Goal: Task Accomplishment & Management: Manage account settings

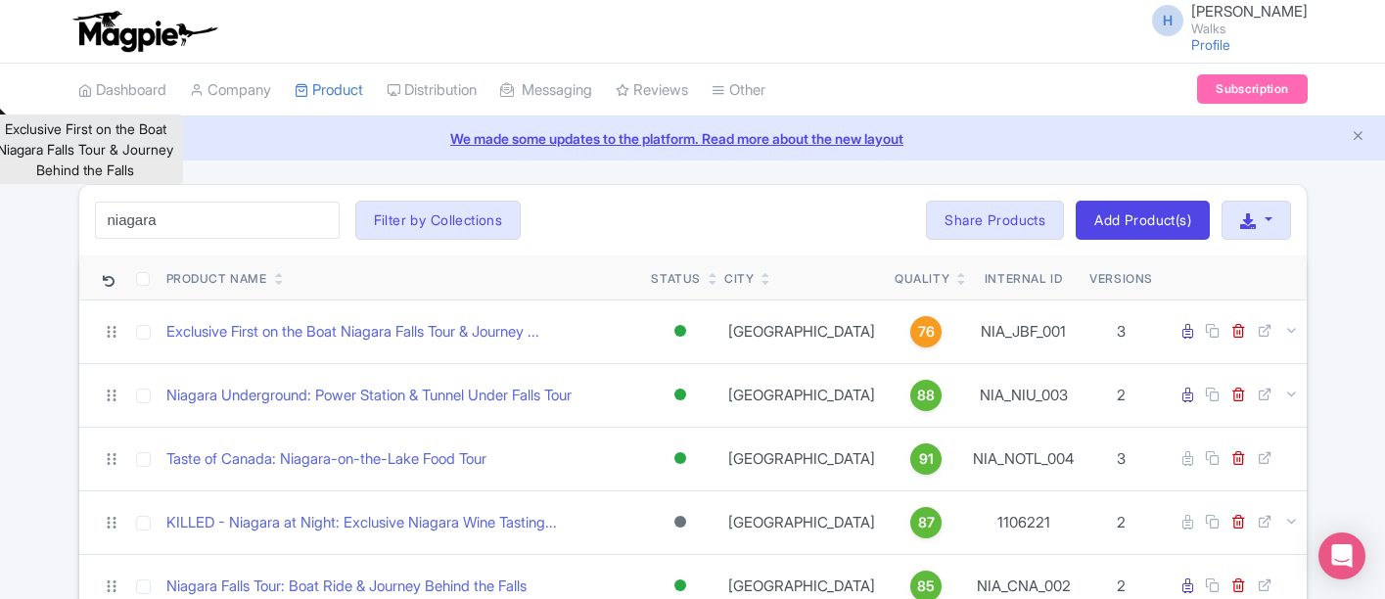
scroll to position [109, 0]
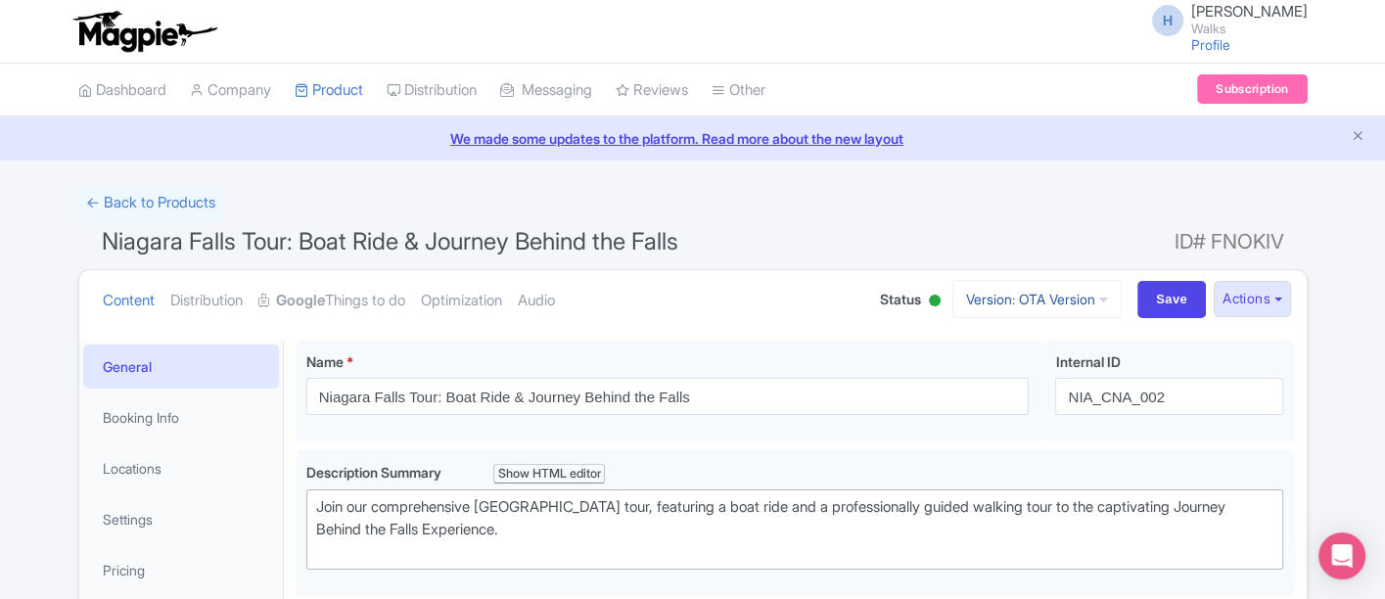
click at [1039, 289] on link "Version: OTA Version" at bounding box center [1037, 299] width 169 height 38
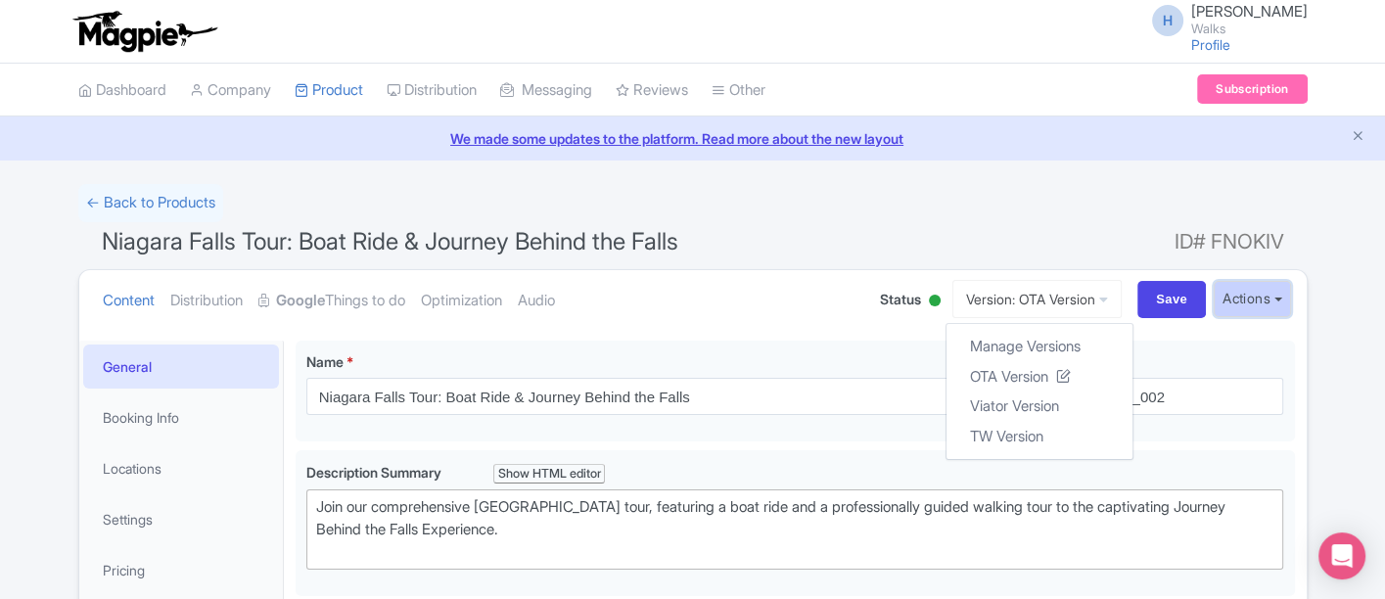
click at [1247, 301] on button "Actions" at bounding box center [1252, 299] width 77 height 36
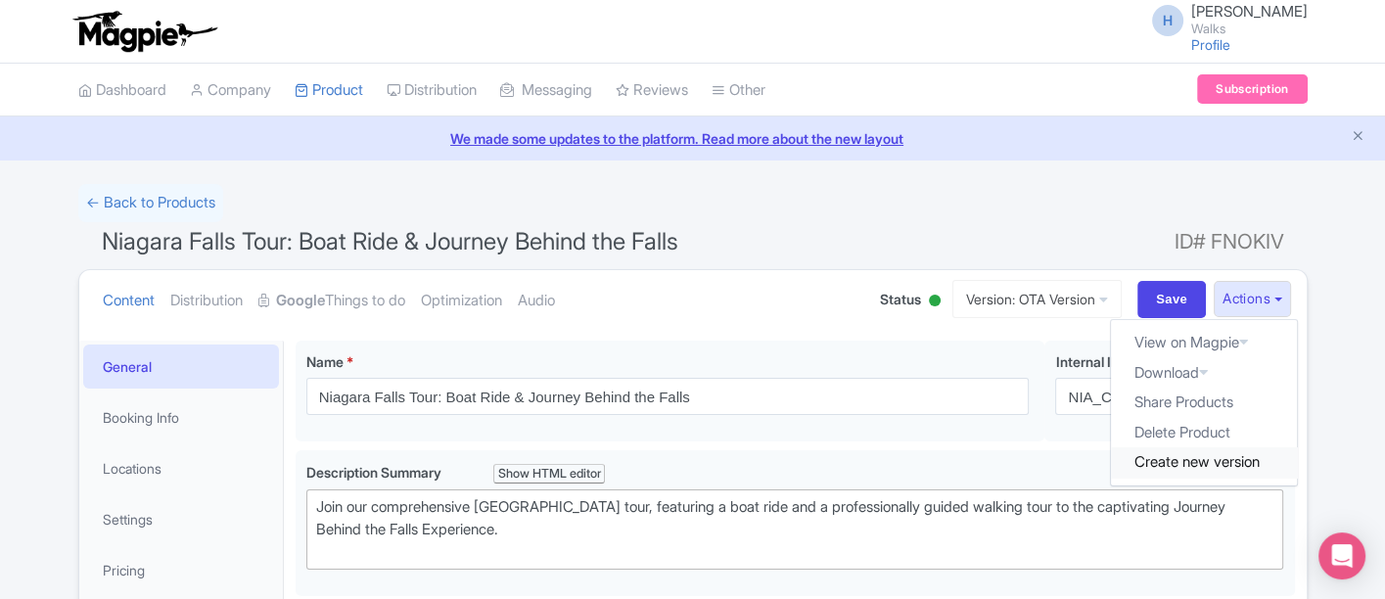
click at [1216, 463] on link "Create new version" at bounding box center [1204, 462] width 186 height 30
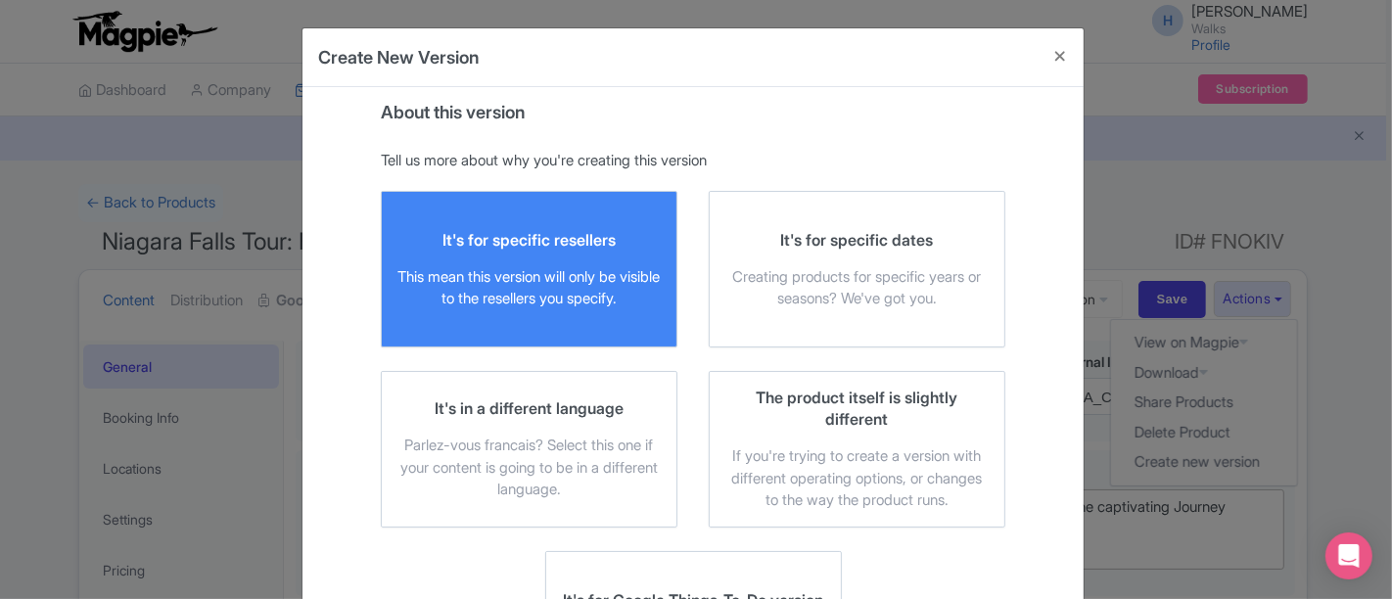
click at [519, 213] on label "It's for specific resellers This mean this version will only be visible to the …" at bounding box center [529, 269] width 297 height 157
click at [0, 0] on input "It's for specific resellers This mean this version will only be visible to the …" at bounding box center [0, 0] width 0 height 0
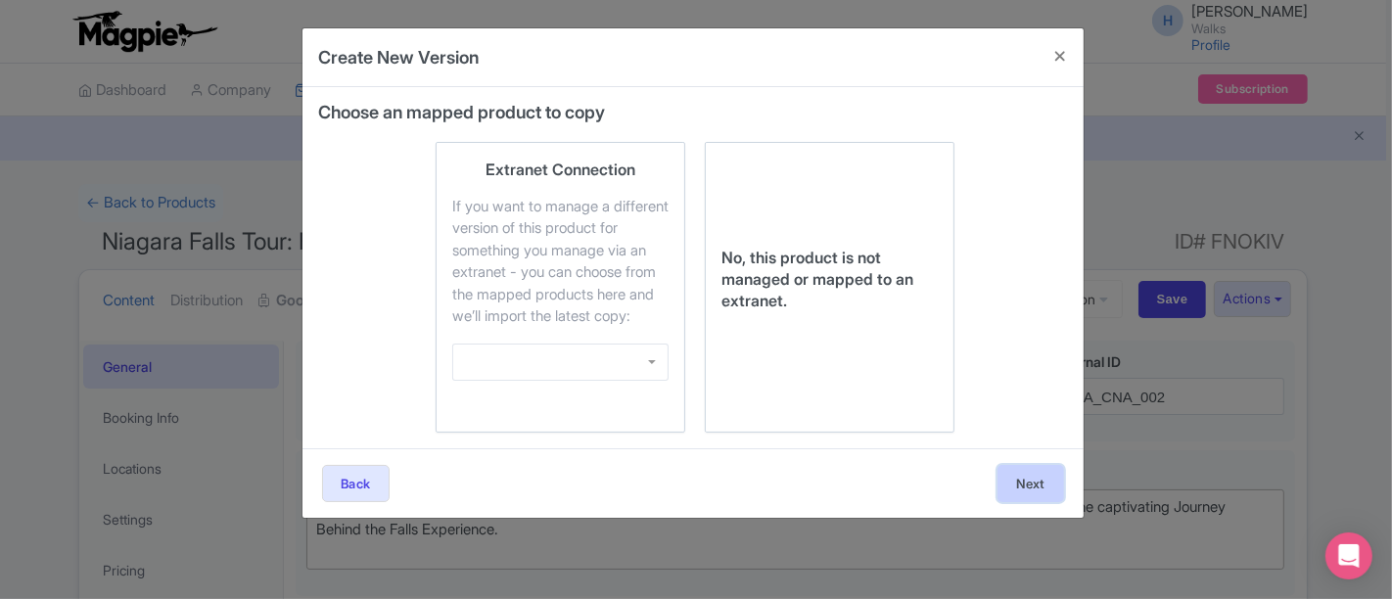
click at [1014, 502] on button "Next" at bounding box center [1031, 483] width 67 height 37
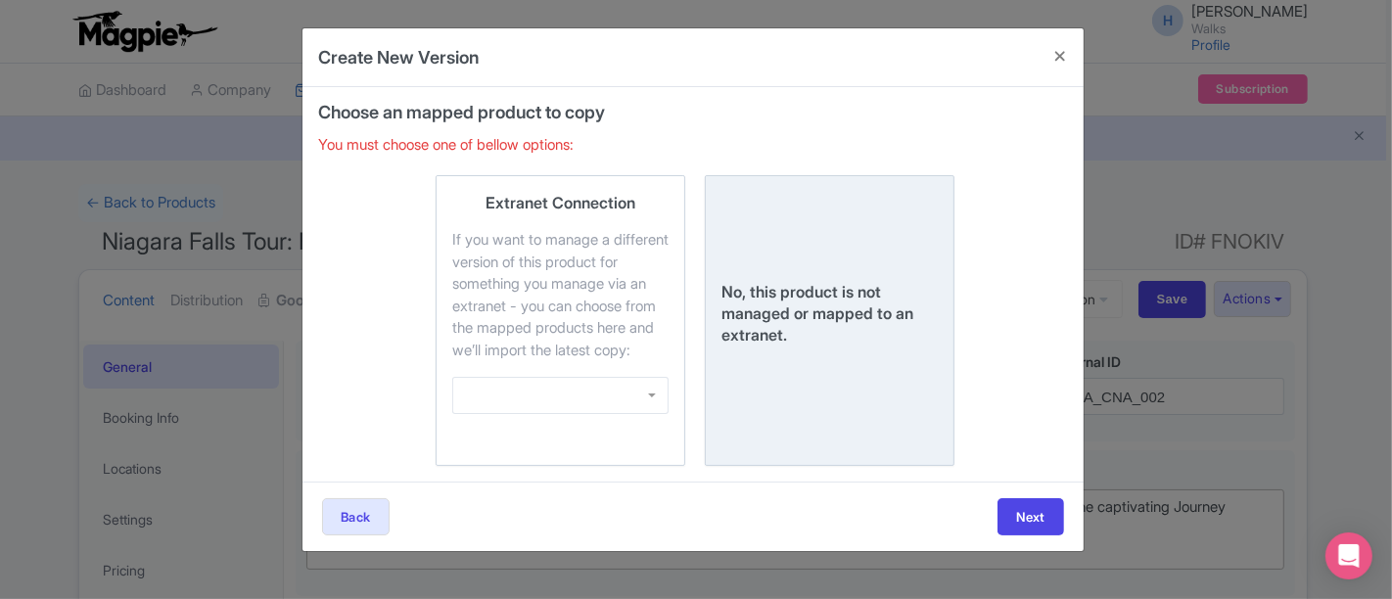
click at [825, 322] on div "No, this product is not managed or mapped to an extranet." at bounding box center [830, 313] width 216 height 65
click at [0, 0] on input "No, this product is not managed or mapped to an extranet." at bounding box center [0, 0] width 0 height 0
click at [1034, 536] on button "Next" at bounding box center [1031, 516] width 67 height 37
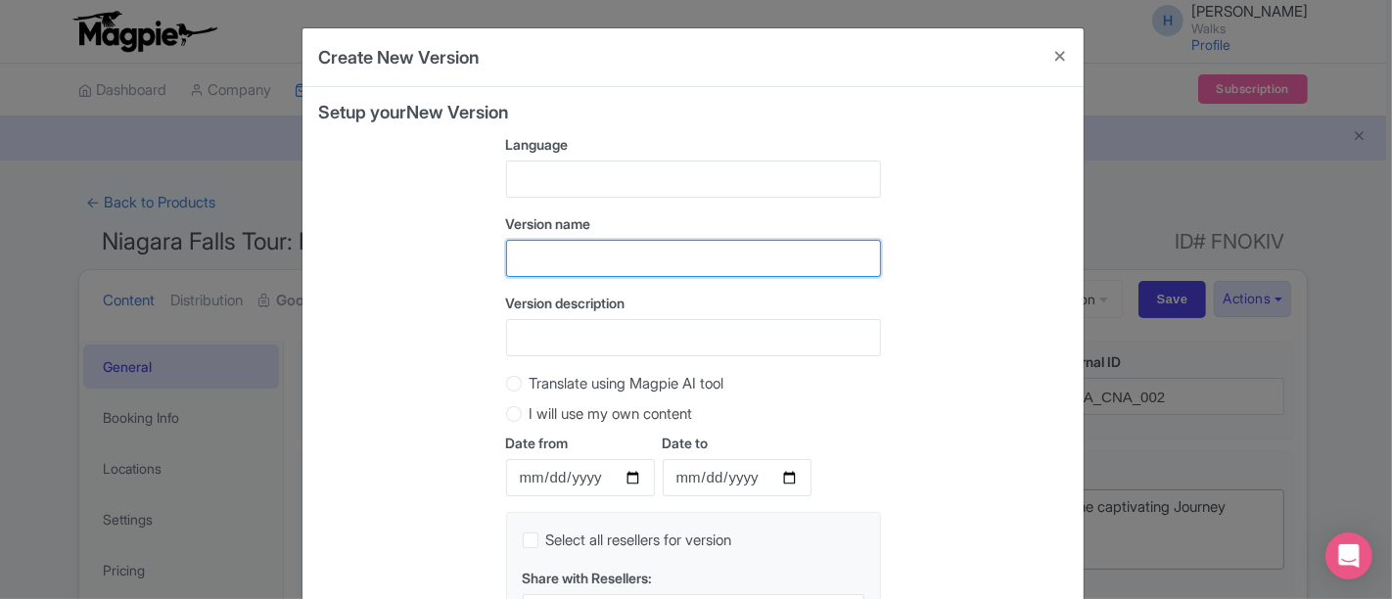
click at [529, 264] on input "text" at bounding box center [693, 258] width 375 height 37
drag, startPoint x: 698, startPoint y: 246, endPoint x: 485, endPoint y: 236, distance: 213.6
click at [485, 240] on div "Setup your New Version Language Version name OTA Version with Options Version d…" at bounding box center [693, 391] width 750 height 577
type input "OTA Version with Options"
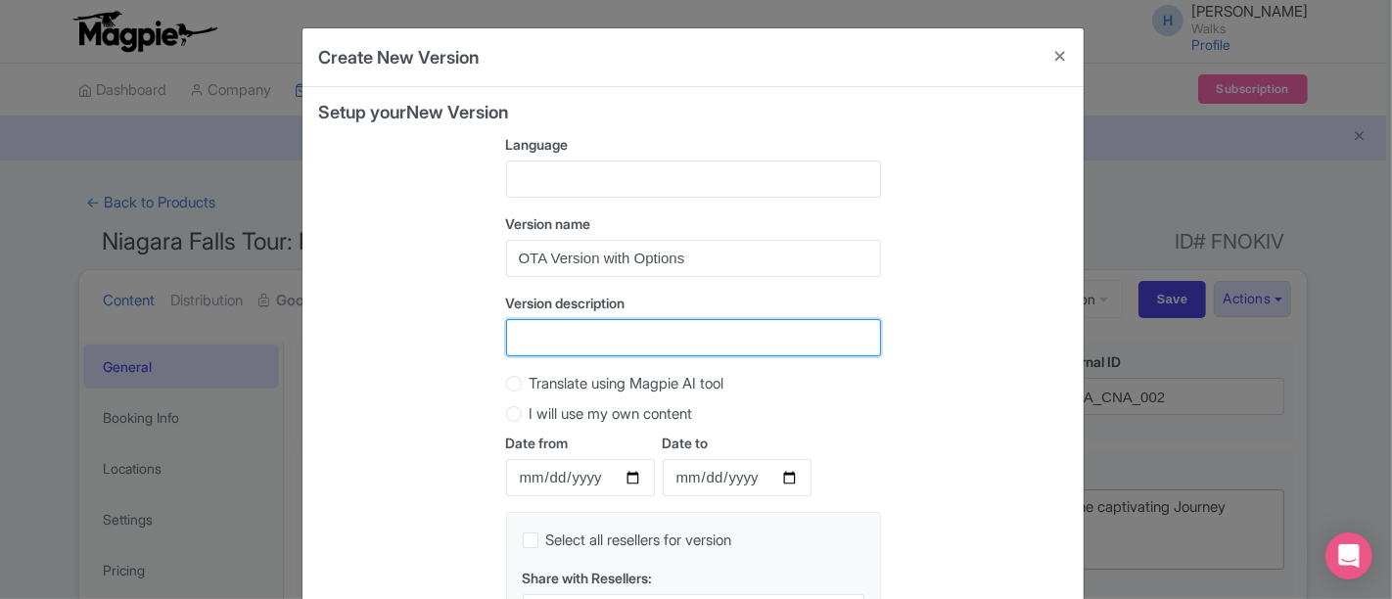
click at [539, 327] on input "Version description" at bounding box center [693, 337] width 375 height 37
paste input "OTA Version with Options"
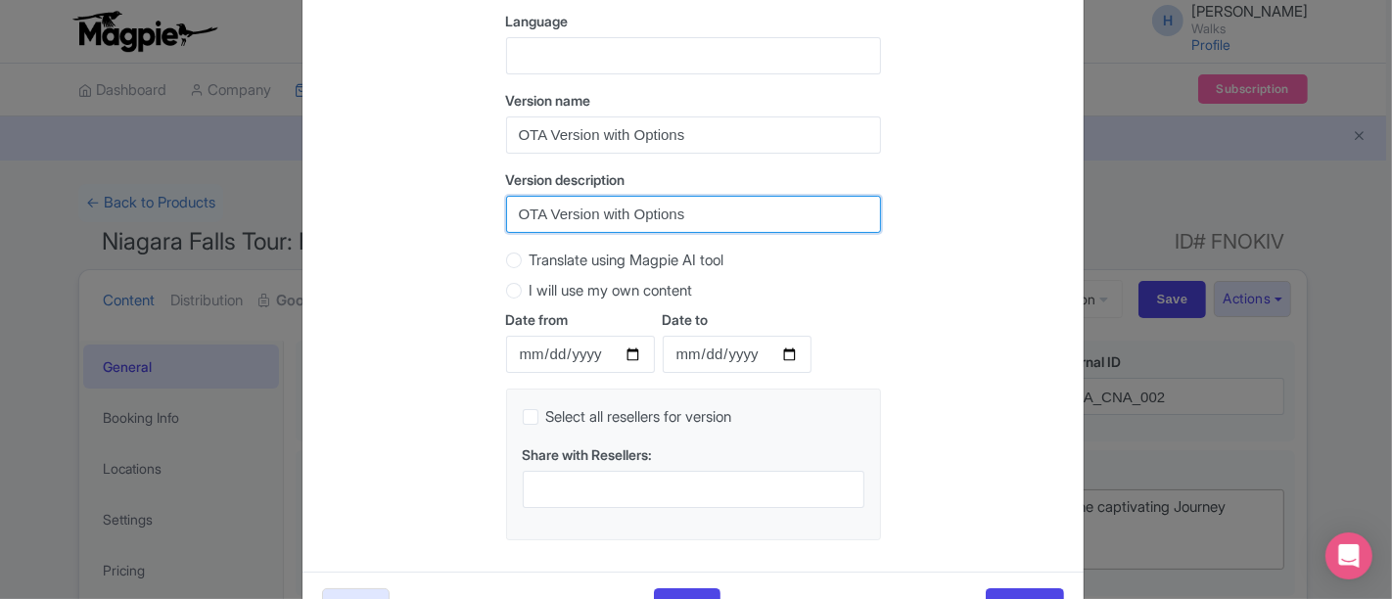
scroll to position [190, 0]
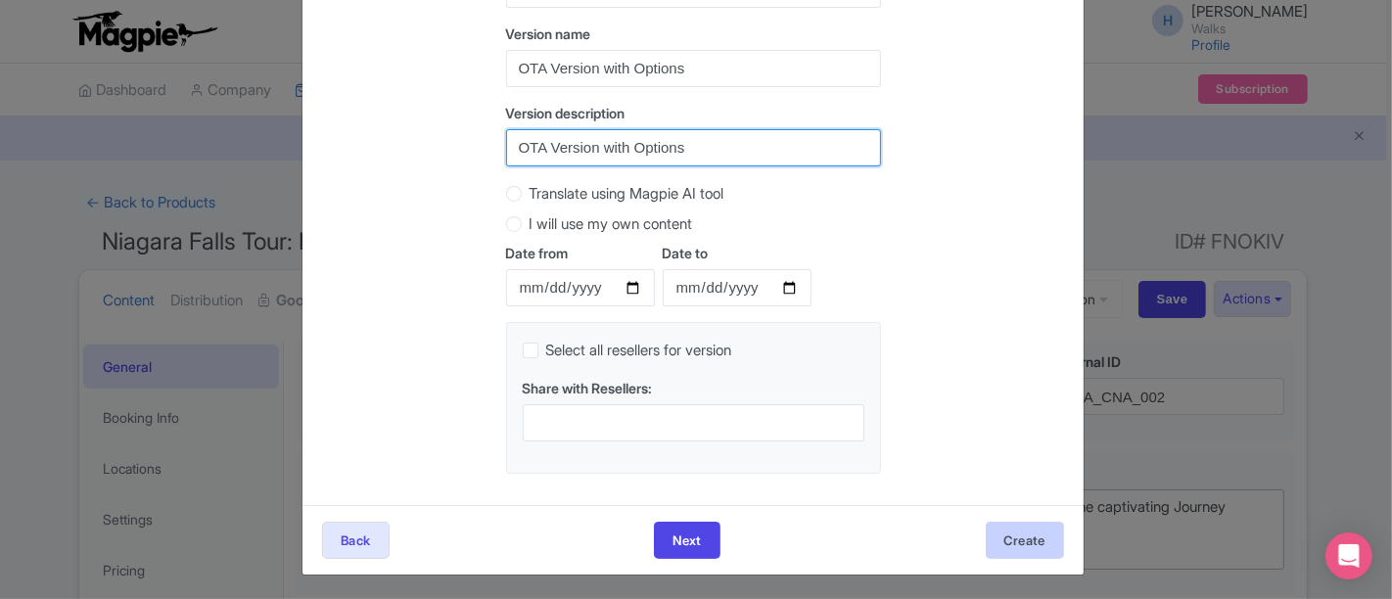
type input "OTA Version with Options"
click at [1025, 530] on button "Create" at bounding box center [1025, 540] width 78 height 37
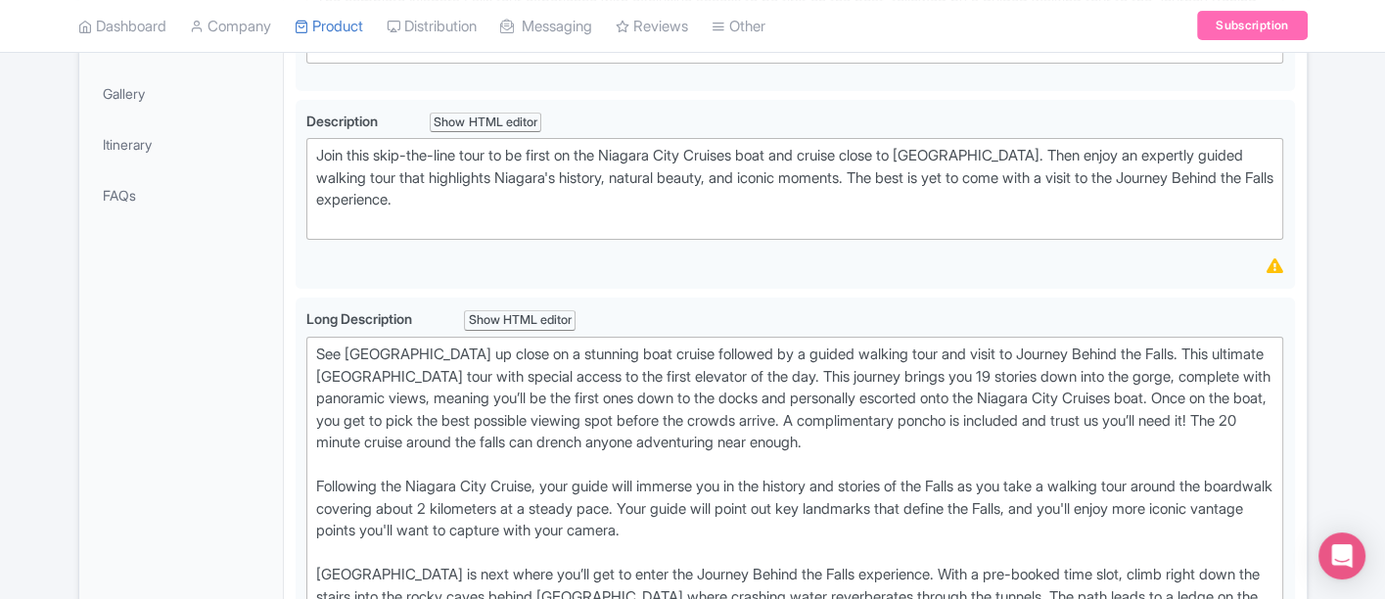
scroll to position [543, 0]
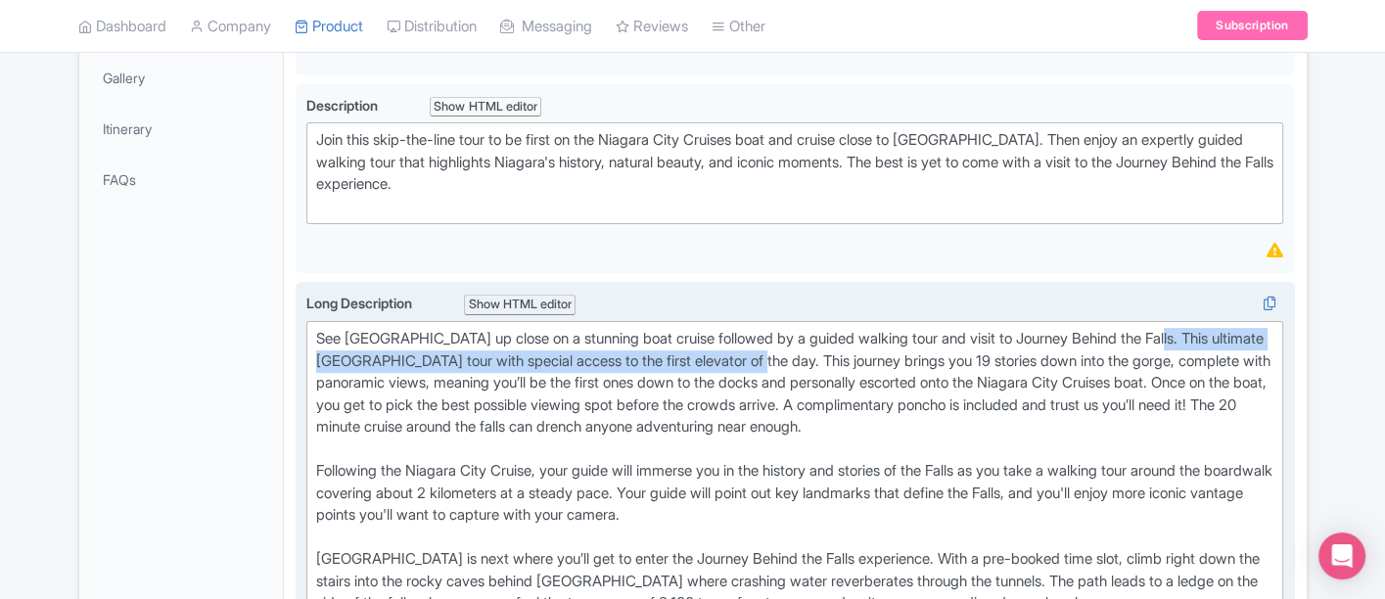
drag, startPoint x: 1175, startPoint y: 328, endPoint x: 787, endPoint y: 350, distance: 388.3
click at [787, 350] on div "See Niagara Falls up close on a stunning boat cruise followed by a guided walki…" at bounding box center [795, 504] width 958 height 352
type trix-editor "<div>See Niagara Falls up close on a stunning boat cruise followed by a guided …"
copy div "This ultimate Niagara Falls tour with special access to the first elevator of t…"
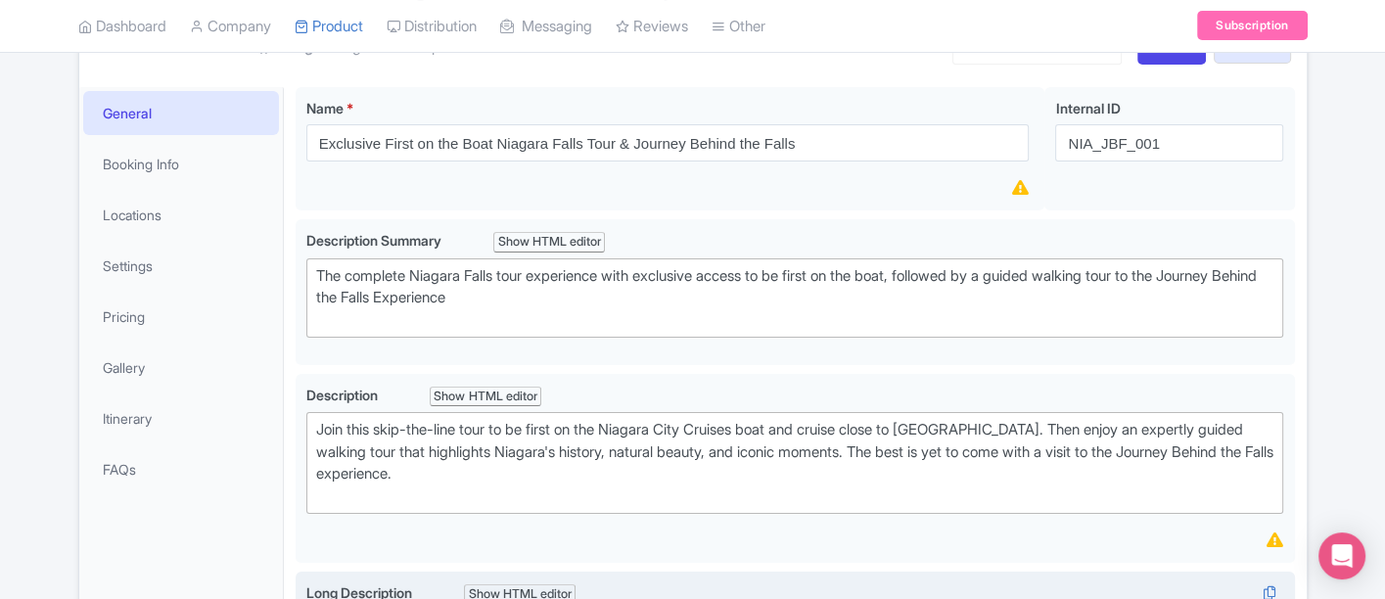
scroll to position [109, 0]
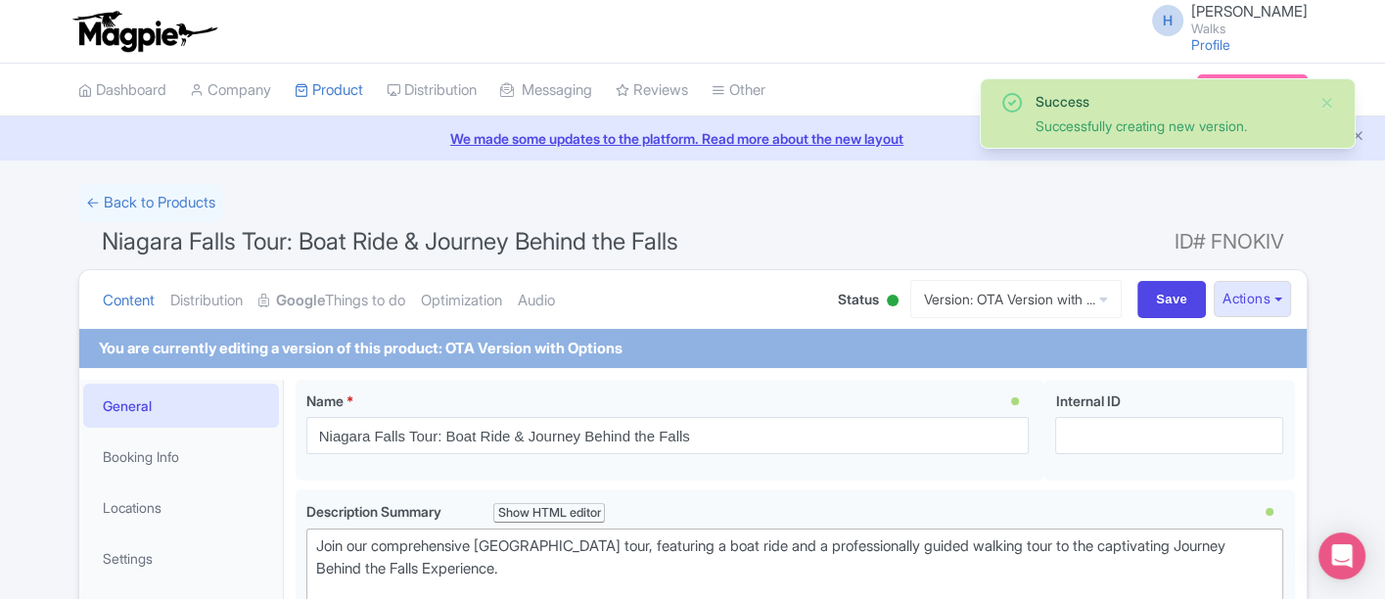
click at [925, 233] on h1 "Niagara Falls Tour: Boat Ride & Journey Behind the Falls ID# FNOKIV" at bounding box center [693, 245] width 1230 height 47
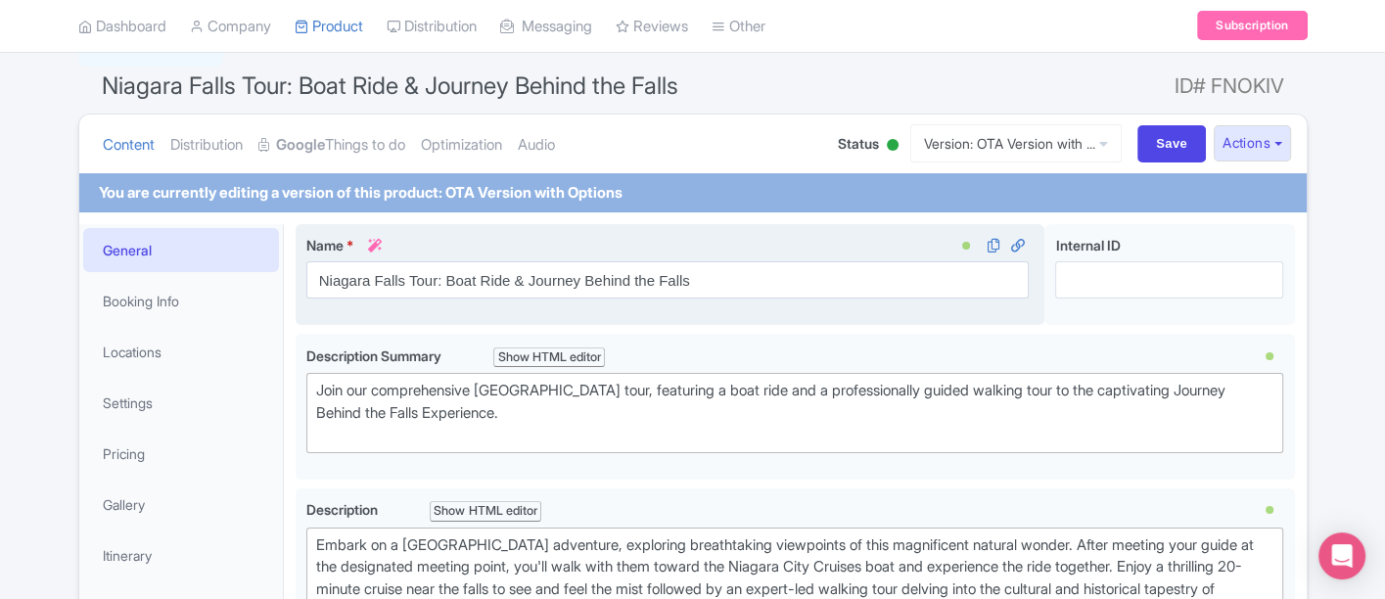
scroll to position [326, 0]
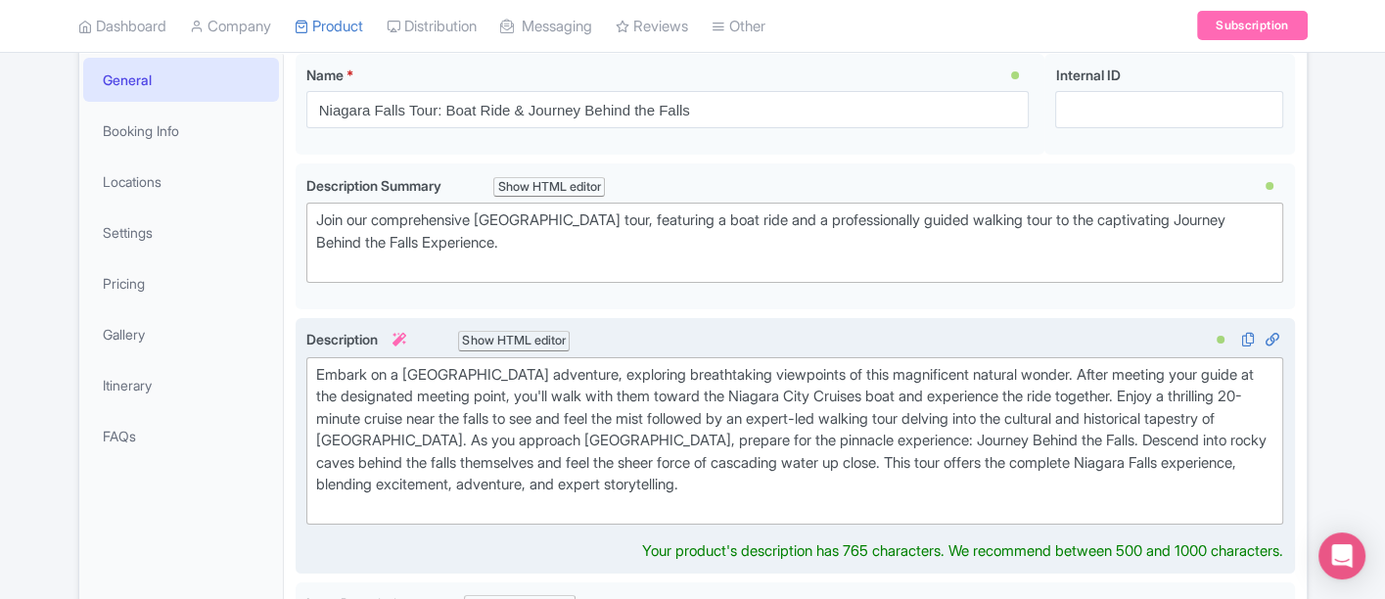
click at [875, 482] on div "Embark on a Niagara Falls adventure, exploring breathtaking viewpoints of this …" at bounding box center [795, 441] width 958 height 155
click at [878, 480] on div "Embark on a Niagara Falls adventure, exploring breathtaking viewpoints of this …" at bounding box center [795, 441] width 958 height 155
click at [1227, 491] on div "Embark on a Niagara Falls adventure, exploring breathtaking viewpoints of this …" at bounding box center [795, 441] width 958 height 155
click at [1222, 489] on div "Embark on a Niagara Falls adventure, exploring breathtaking viewpoints of this …" at bounding box center [795, 441] width 958 height 155
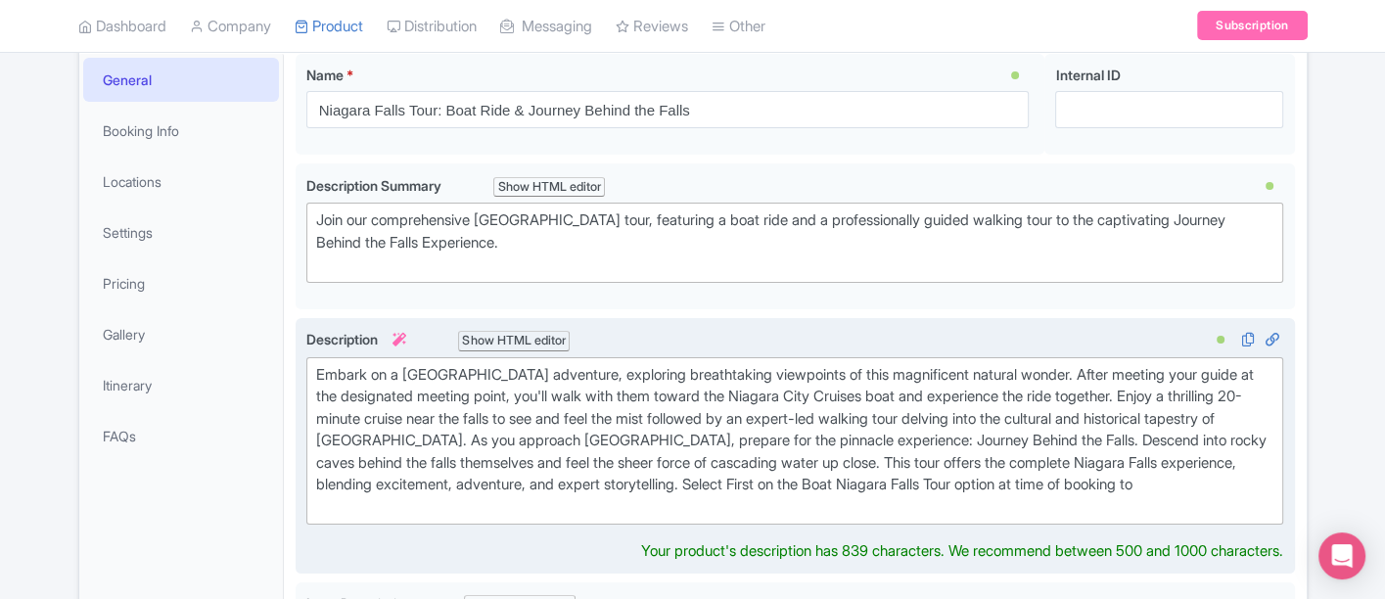
paste trix-editor "This ultimate Niagara Falls tour with special access to the first elevator of t…"
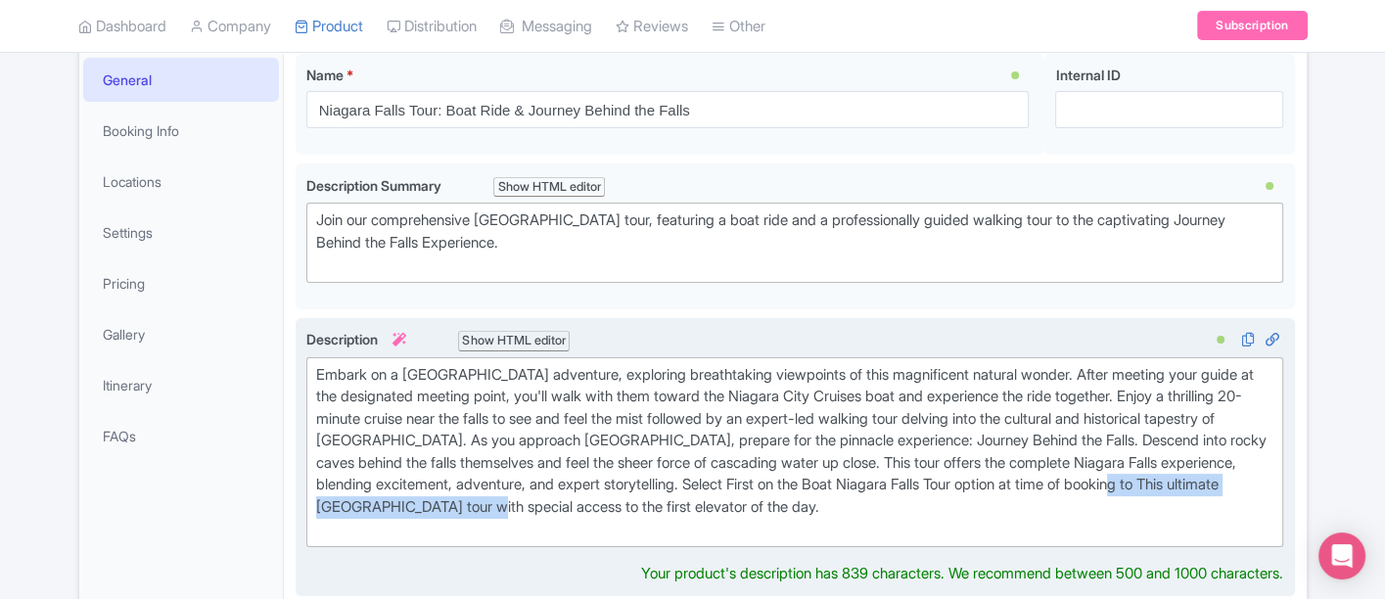
drag, startPoint x: 566, startPoint y: 501, endPoint x: 1249, endPoint y: 474, distance: 683.9
click at [1249, 474] on div "Embark on a Niagara Falls adventure, exploring breathtaking viewpoints of this …" at bounding box center [795, 452] width 958 height 176
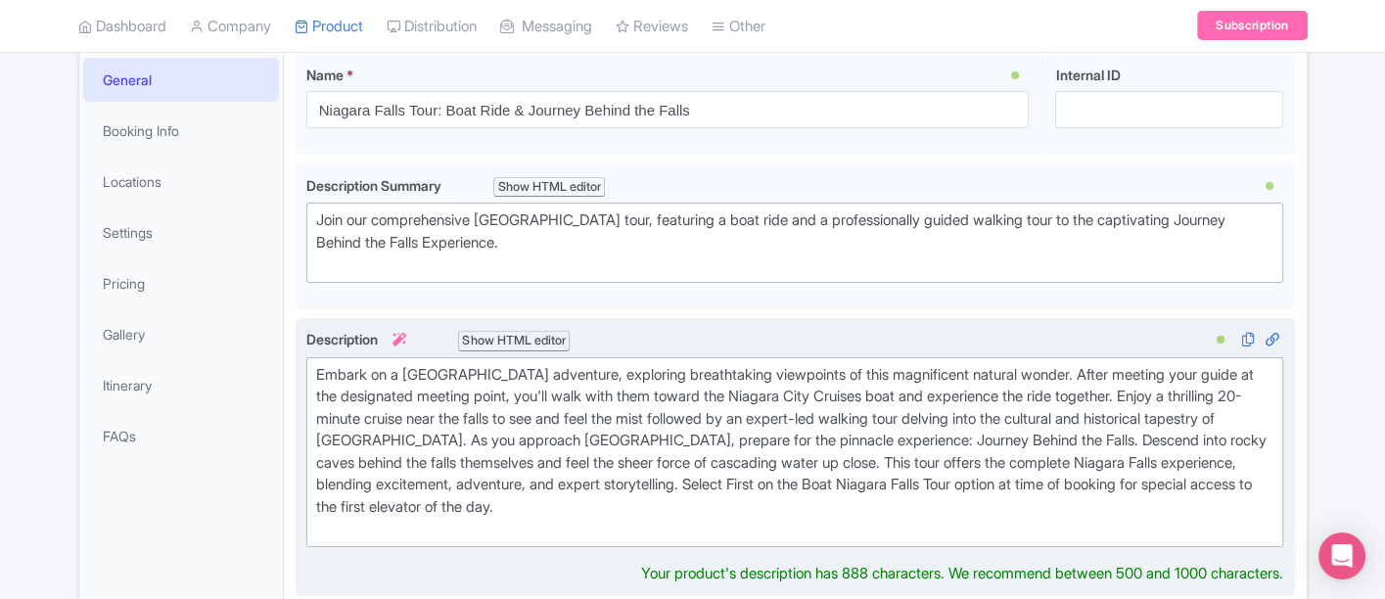
click at [702, 501] on div "Embark on a Niagara Falls adventure, exploring breathtaking viewpoints of this …" at bounding box center [795, 452] width 958 height 176
click at [660, 539] on trix-editor "Embark on a Niagara Falls adventure, exploring breathtaking viewpoints of this …" at bounding box center [795, 452] width 978 height 190
type trix-editor "<div>Embark on a Niagara Falls adventure, exploring breathtaking viewpoints of …"
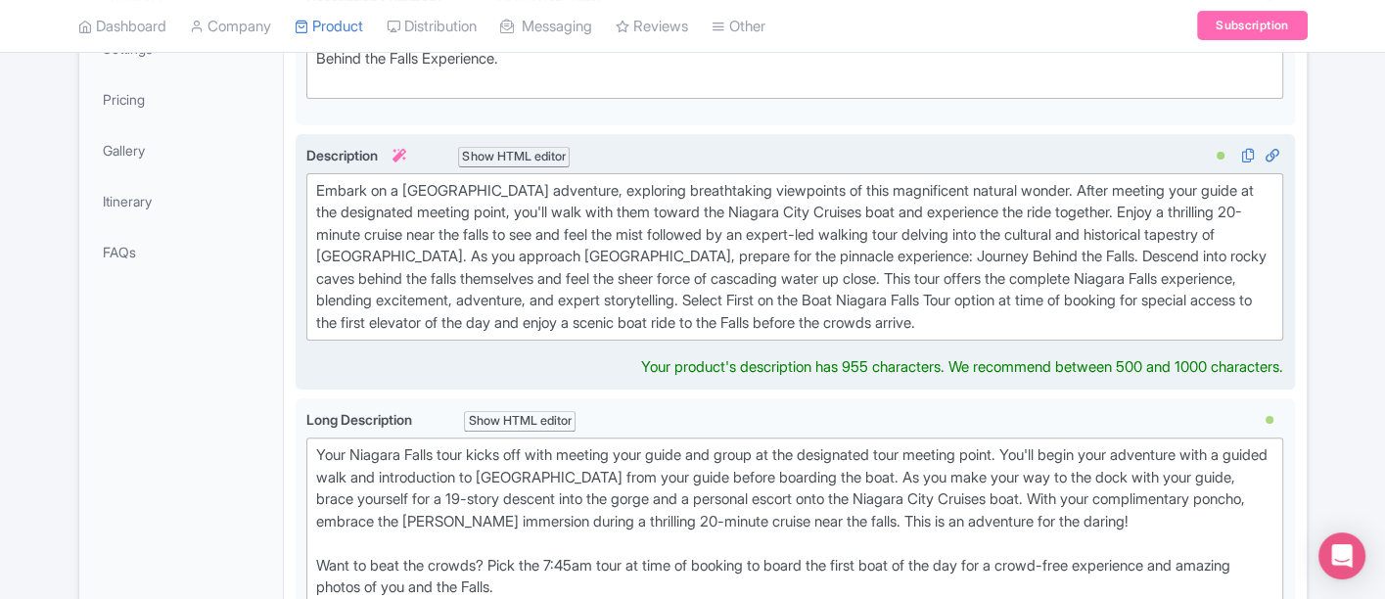
scroll to position [543, 0]
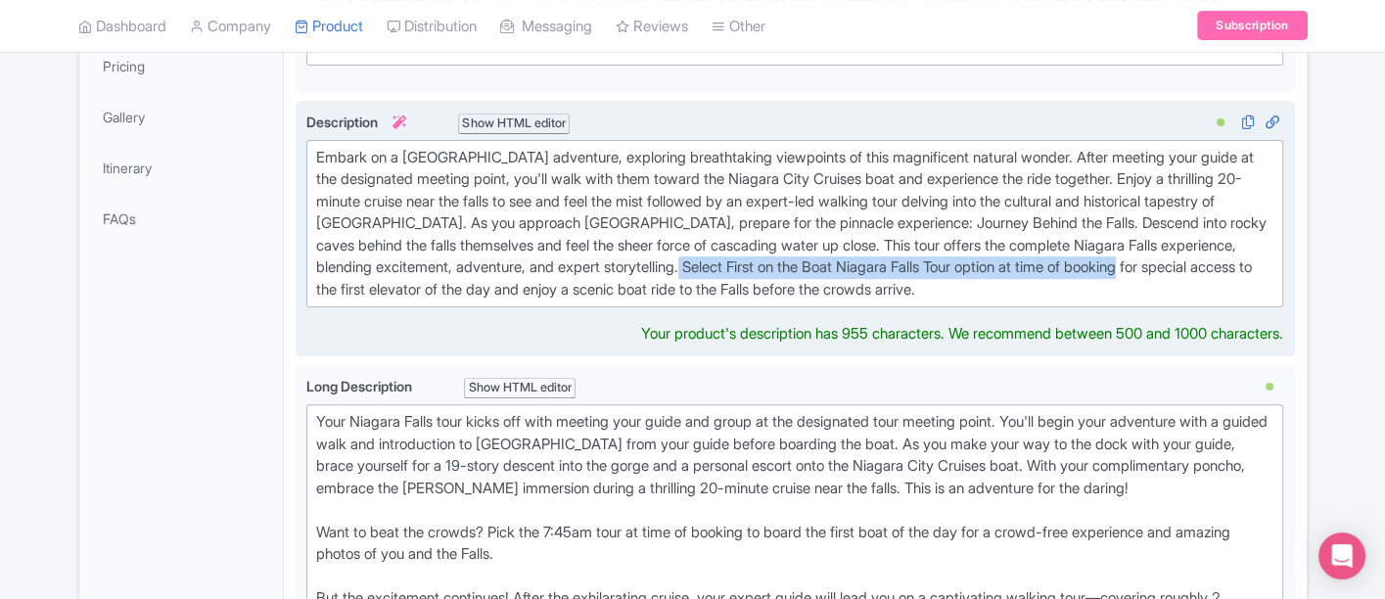
drag, startPoint x: 785, startPoint y: 264, endPoint x: 1265, endPoint y: 258, distance: 479.7
click at [1265, 258] on div "Embark on a Niagara Falls adventure, exploring breathtaking viewpoints of this …" at bounding box center [795, 224] width 958 height 155
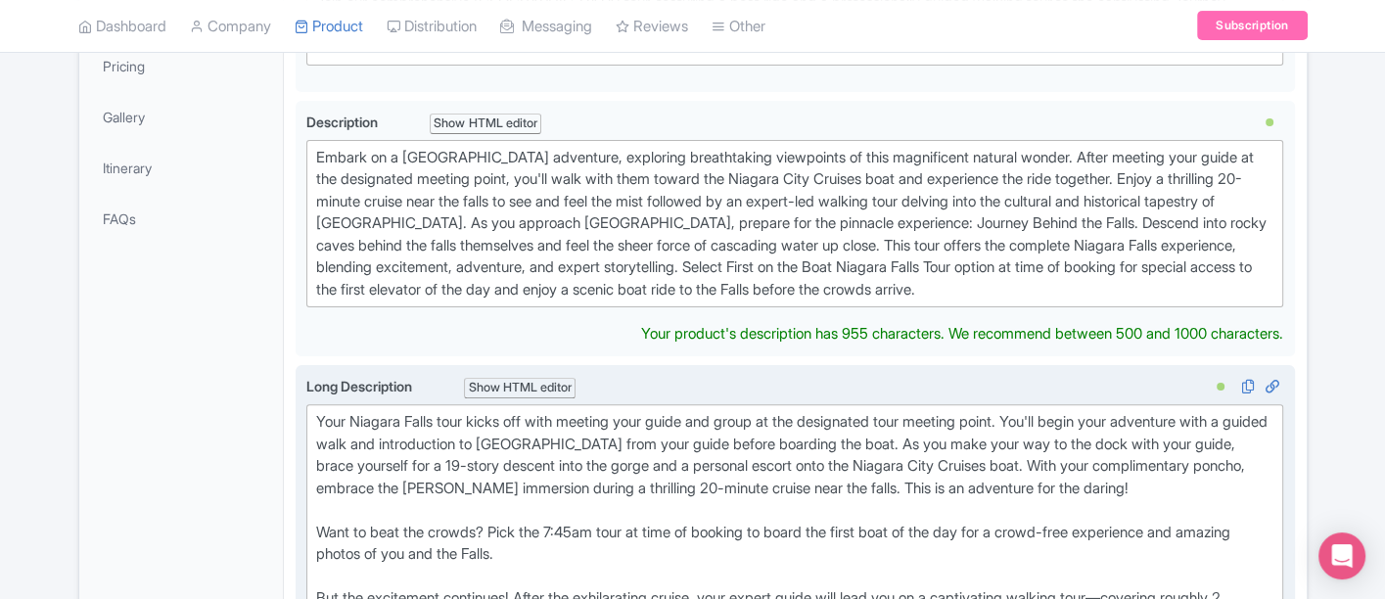
click at [690, 533] on div "Your Niagara Falls tour kicks off with meeting your guide and group at the desi…" at bounding box center [795, 598] width 958 height 375
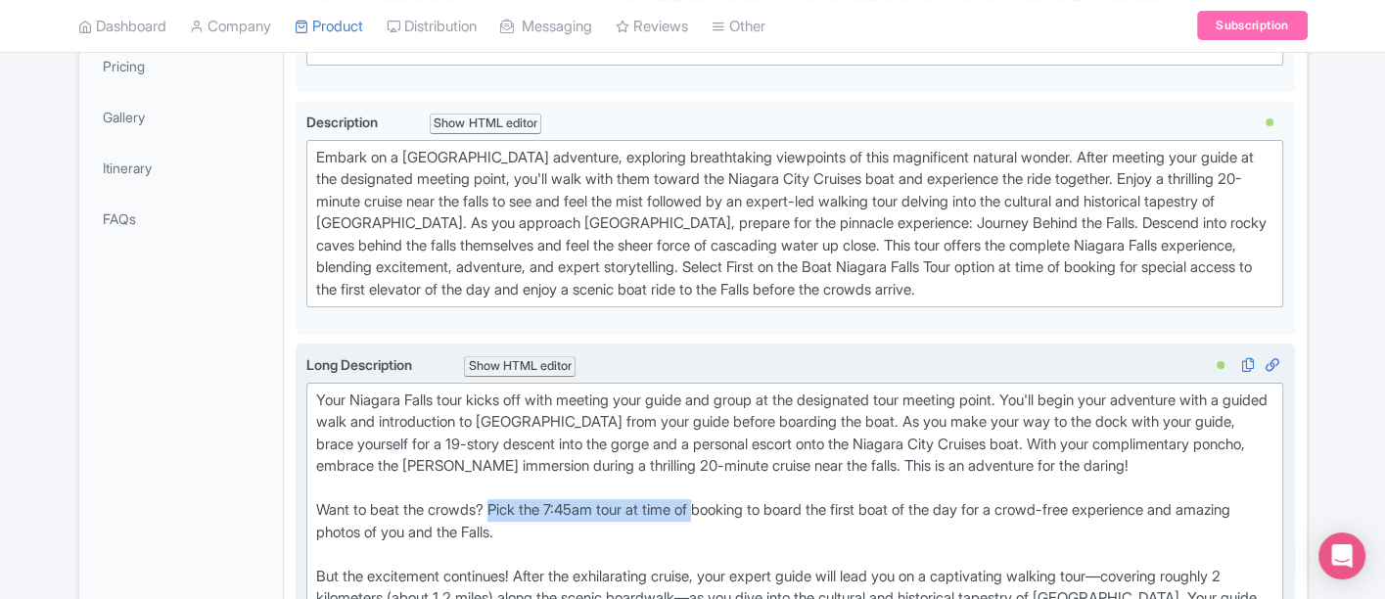
drag, startPoint x: 708, startPoint y: 504, endPoint x: 496, endPoint y: 505, distance: 211.5
click at [496, 505] on div "Your Niagara Falls tour kicks off with meeting your guide and group at the desi…" at bounding box center [795, 577] width 958 height 375
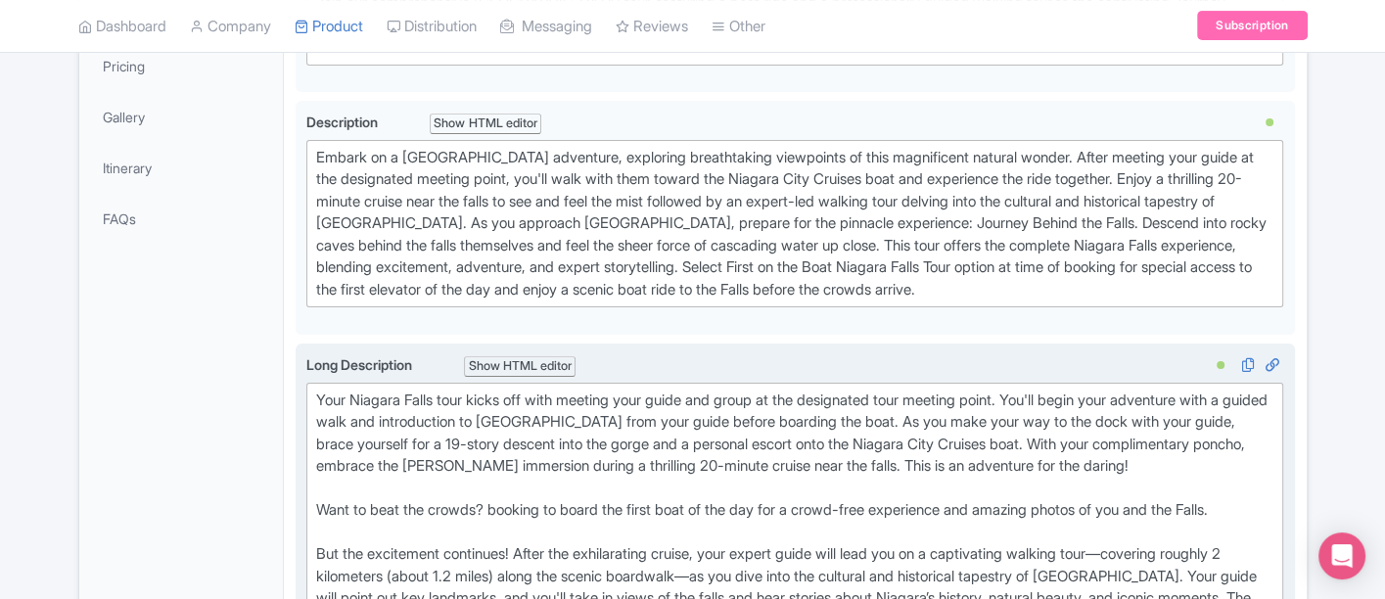
paste trix-editor "&nbsp; Select First on the Boat Niagara Falls Tour option at time of booking"
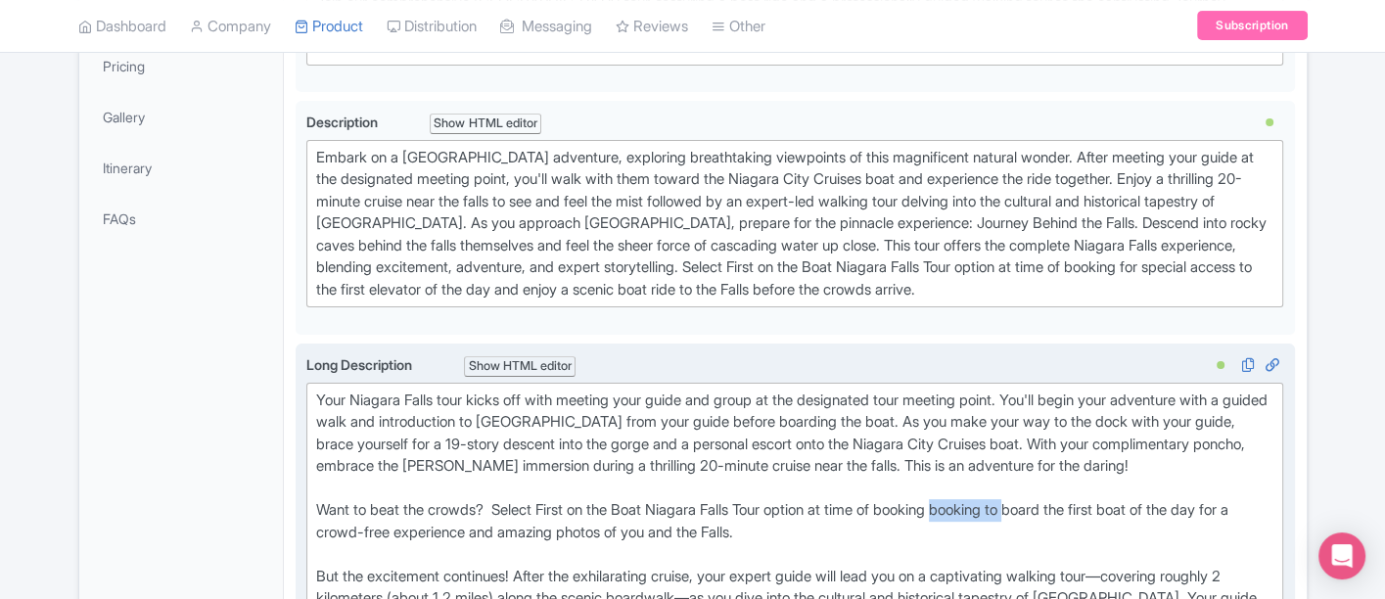
drag, startPoint x: 1043, startPoint y: 504, endPoint x: 972, endPoint y: 505, distance: 70.5
click at [972, 505] on div "Your Niagara Falls tour kicks off with meeting your guide and group at the desi…" at bounding box center [795, 577] width 958 height 375
type trix-editor "<div>Your Niagara Falls tour kicks off with meeting your guide and group at the…"
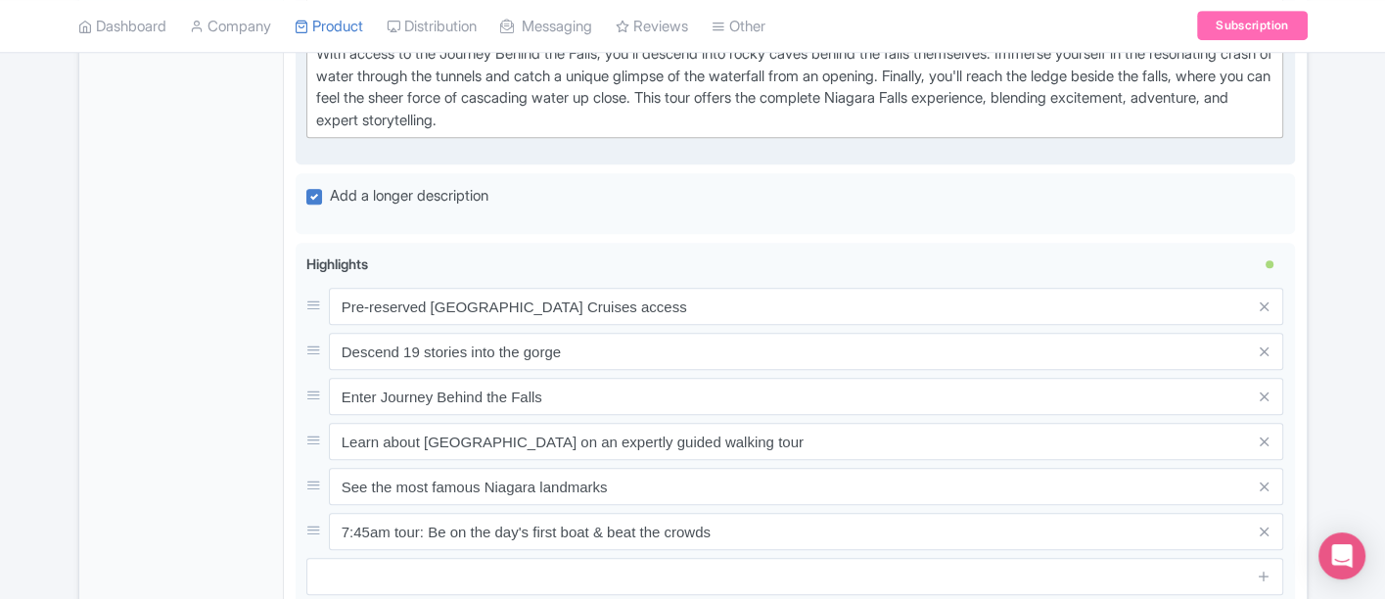
scroll to position [1196, 0]
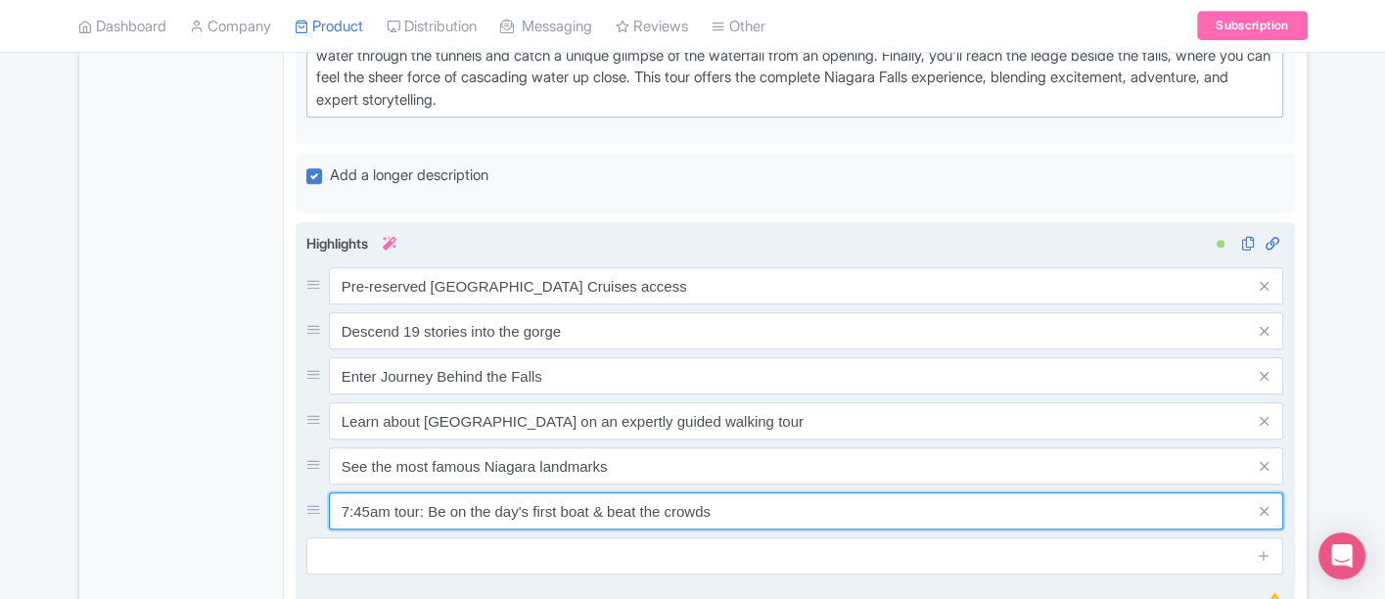
drag, startPoint x: 428, startPoint y: 505, endPoint x: 305, endPoint y: 498, distance: 122.6
click at [306, 498] on div "7:45am tour: Be on the day's first boat & beat the crowds" at bounding box center [795, 510] width 978 height 37
click at [693, 493] on input "Be on the day's first boat & beat the crowds" at bounding box center [806, 510] width 955 height 37
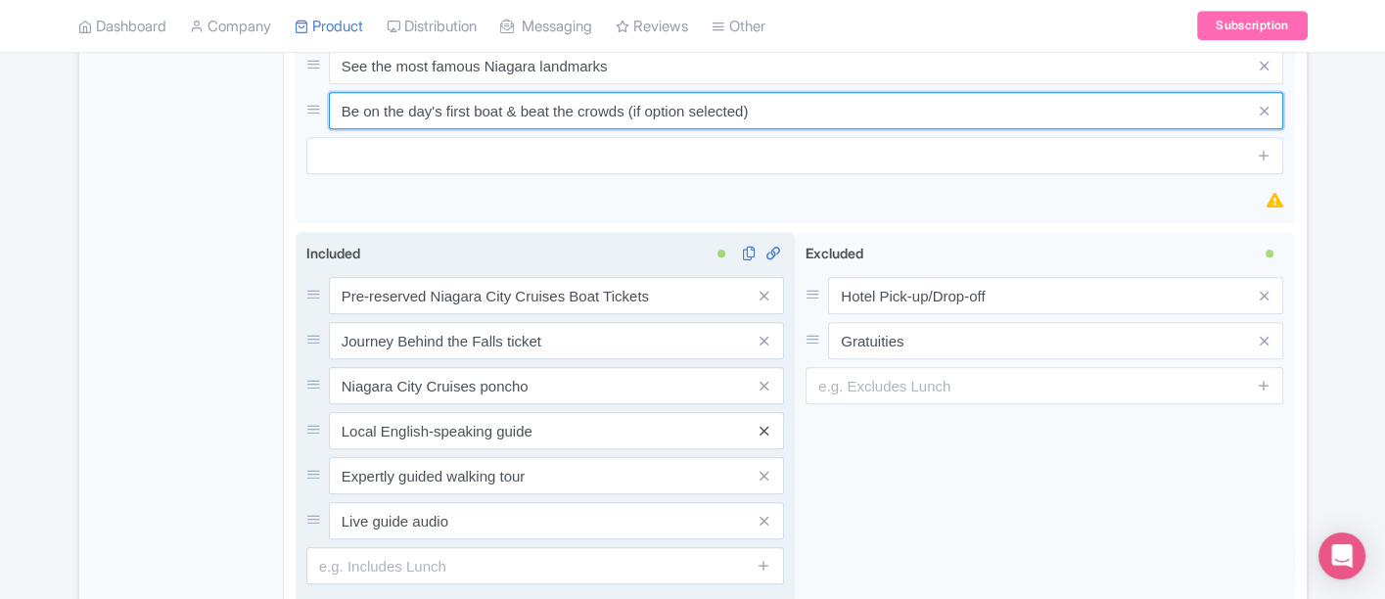
scroll to position [1631, 0]
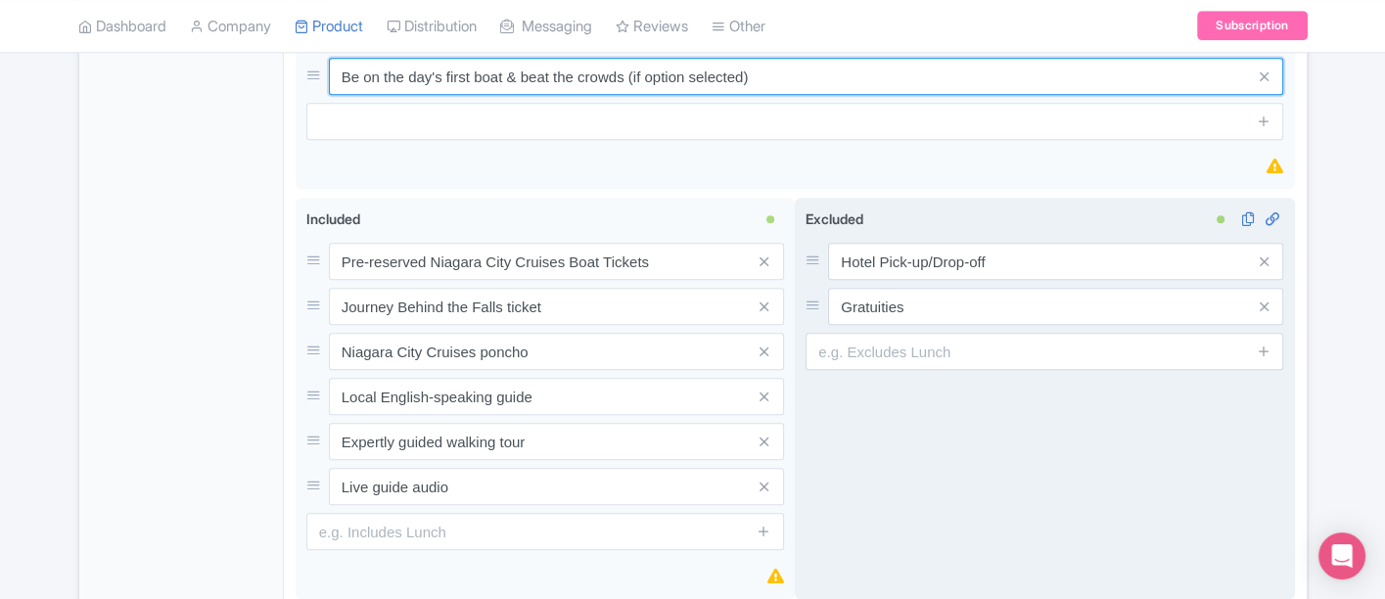
type input "Be on the day's first boat & beat the crowds (if option selected)"
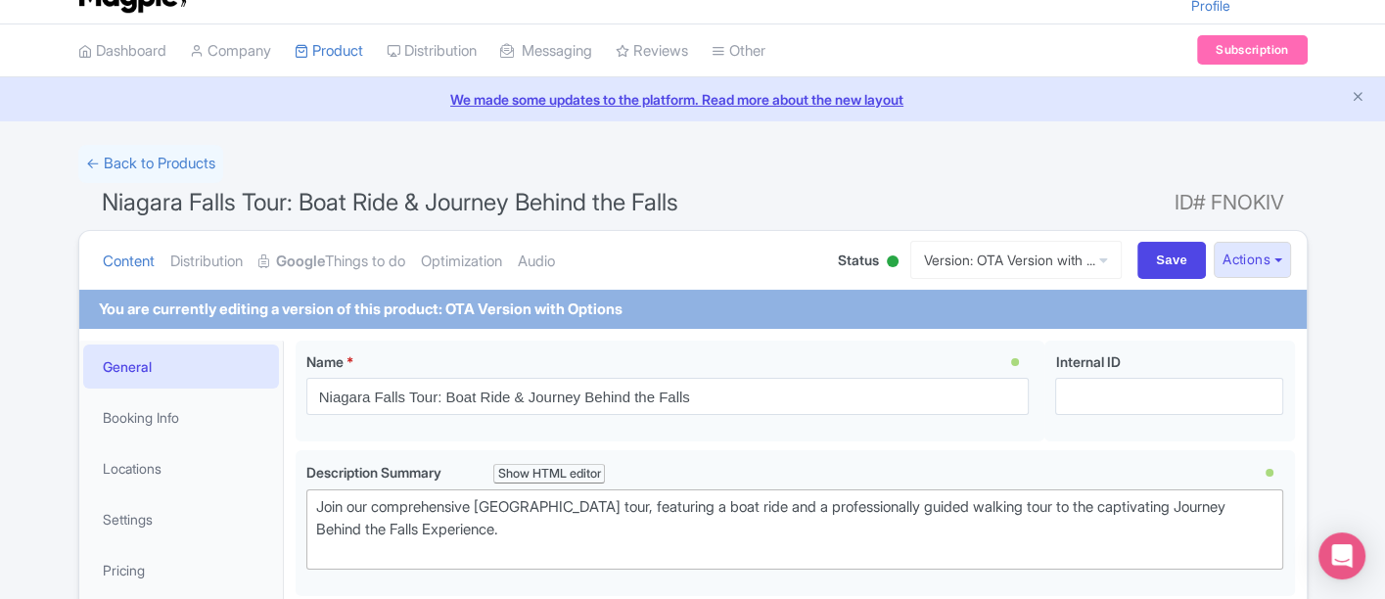
scroll to position [0, 0]
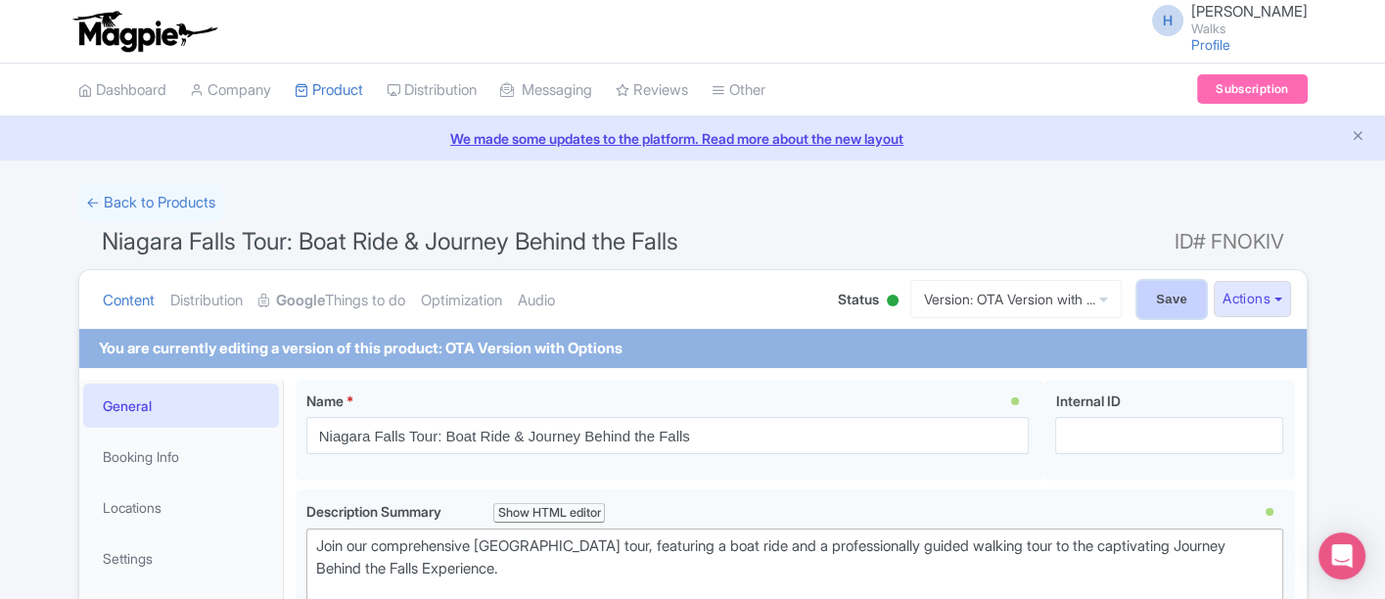
click at [1164, 293] on input "Save" at bounding box center [1172, 299] width 69 height 37
type input "Saving..."
click at [1013, 301] on link "Version: OTA Version with ..." at bounding box center [1015, 299] width 211 height 38
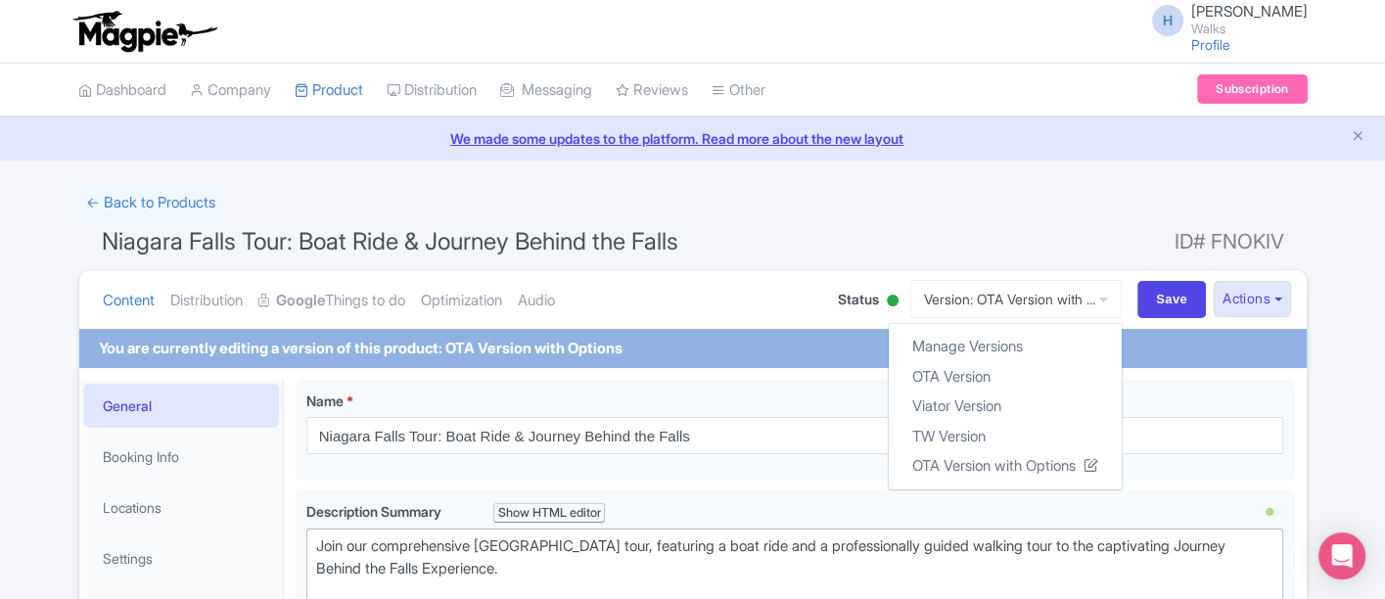
click at [953, 204] on div "← Back to Products" at bounding box center [693, 203] width 1230 height 38
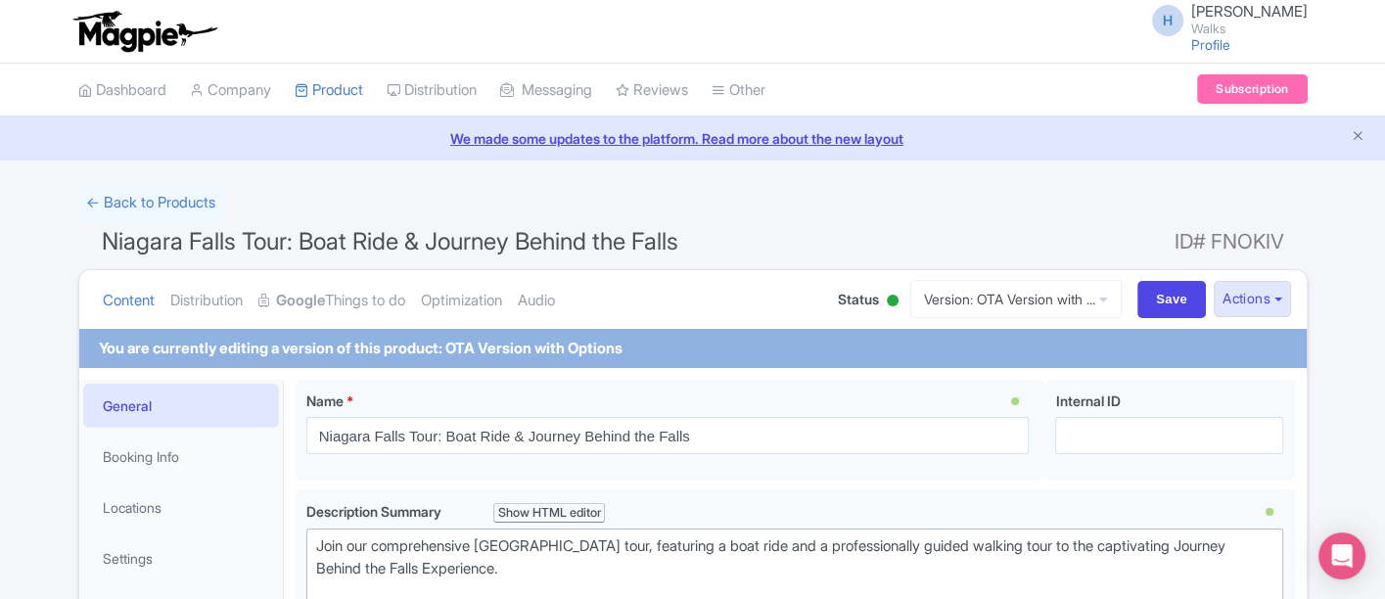
click at [869, 235] on h1 "Niagara Falls Tour: Boat Ride & Journey Behind the Falls ID# FNOKIV" at bounding box center [693, 245] width 1230 height 47
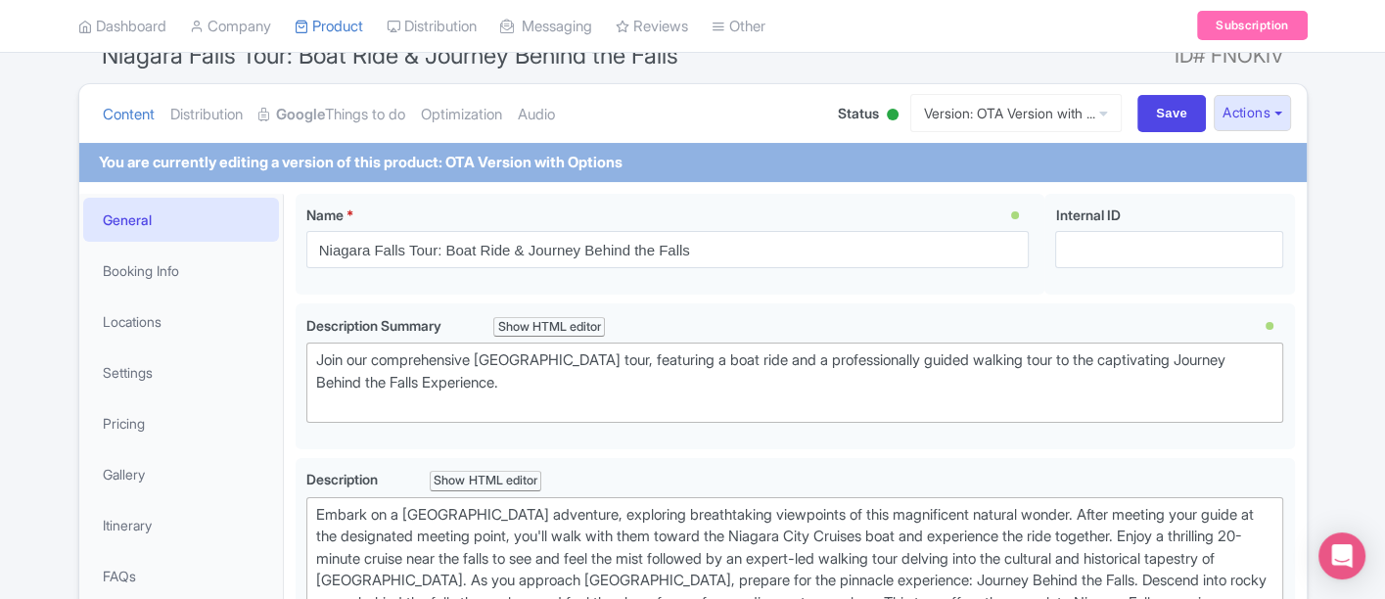
scroll to position [435, 0]
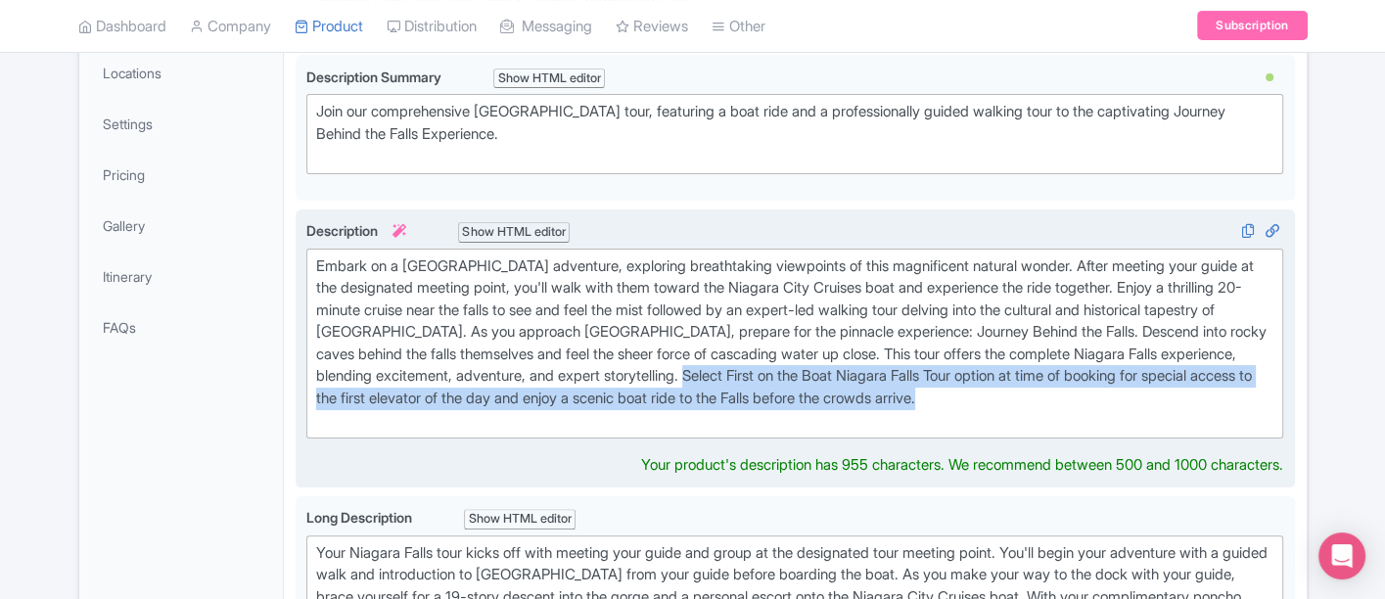
drag, startPoint x: 1174, startPoint y: 397, endPoint x: 787, endPoint y: 376, distance: 387.3
click at [787, 376] on div "Embark on a [GEOGRAPHIC_DATA] adventure, exploring breathtaking viewpoints of t…" at bounding box center [795, 344] width 958 height 176
type trix-editor "<div>Embark on a Niagara Falls adventure, exploring breathtaking viewpoints of …"
copy div "Select First on the Boat Niagara Falls Tour option at time of booking for speci…"
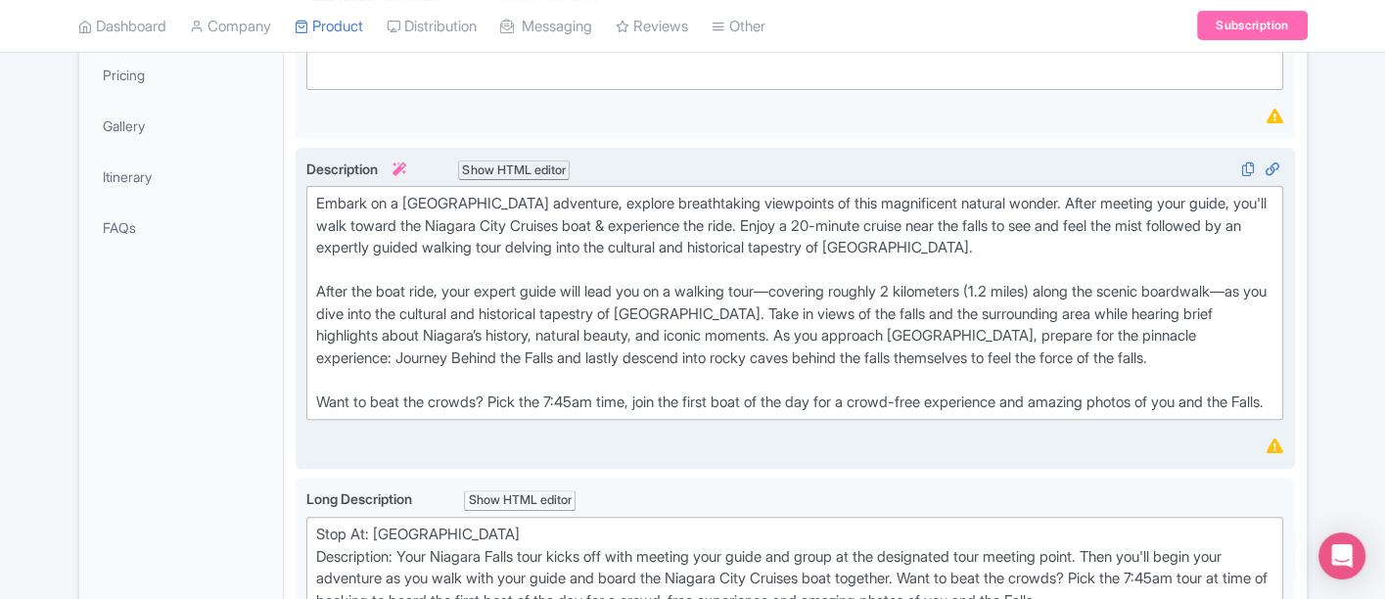
scroll to position [543, 0]
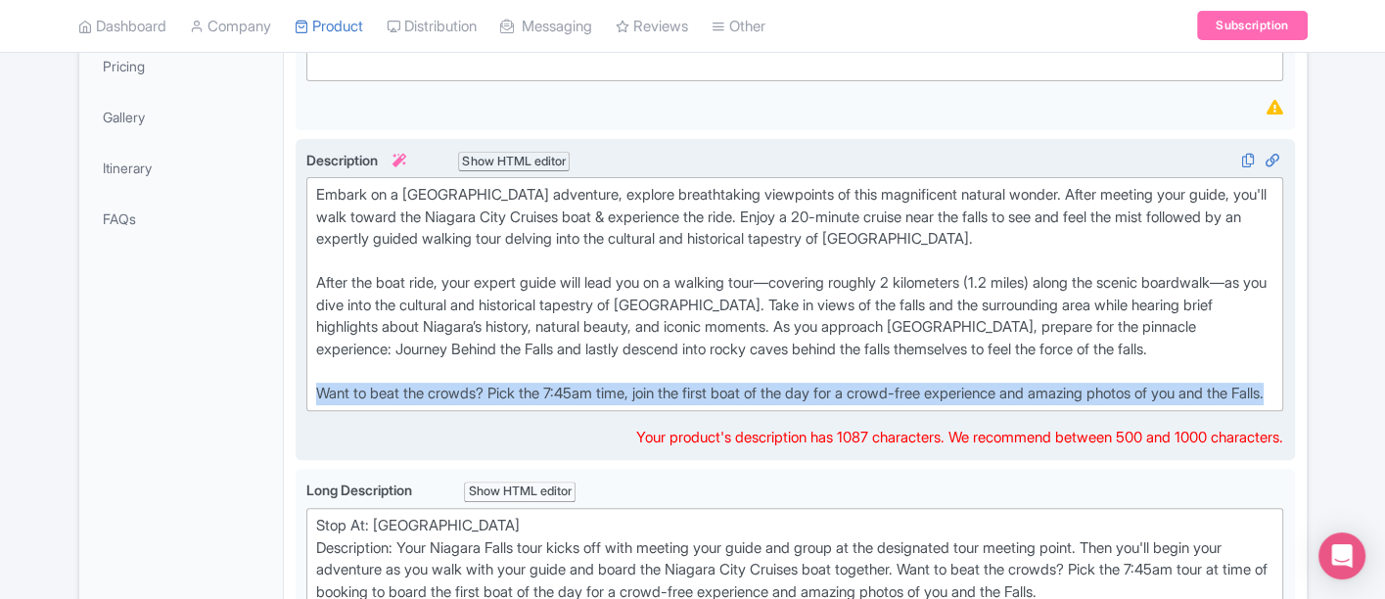
drag, startPoint x: 338, startPoint y: 400, endPoint x: 298, endPoint y: 396, distance: 40.4
click at [298, 396] on div "Description i Show HTML editor Bold Italic Strikethrough Link Heading Quote Cod…" at bounding box center [796, 300] width 1000 height 323
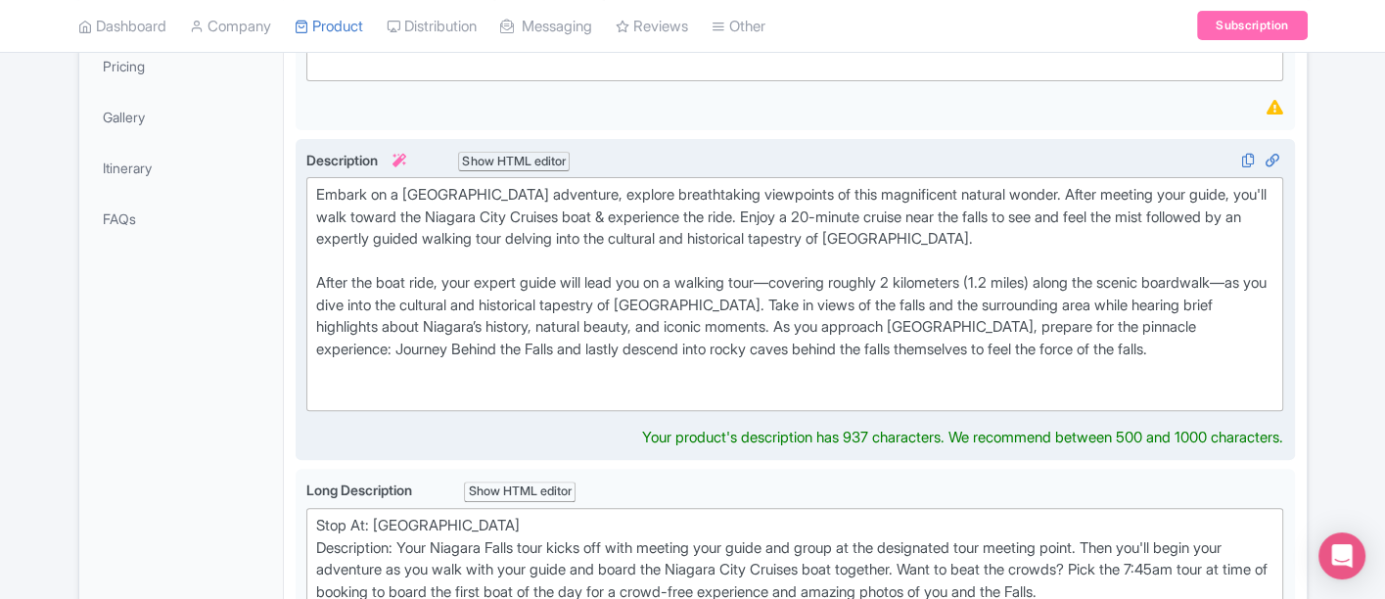
paste trix-editor "Select First on the Boat Niagara Falls Tour option at time of booking for speci…"
type trix-editor "<div>Embark on a Niagara Falls adventure, explore breathtaking viewpoints of th…"
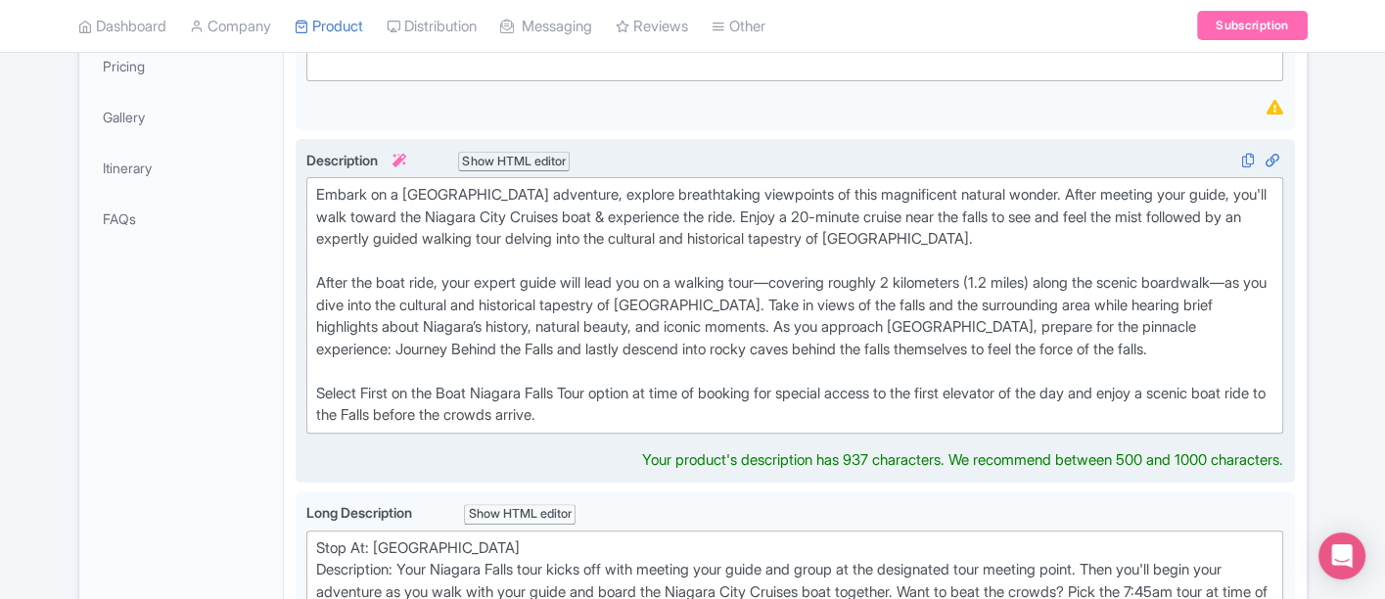
scroll to position [217, 0]
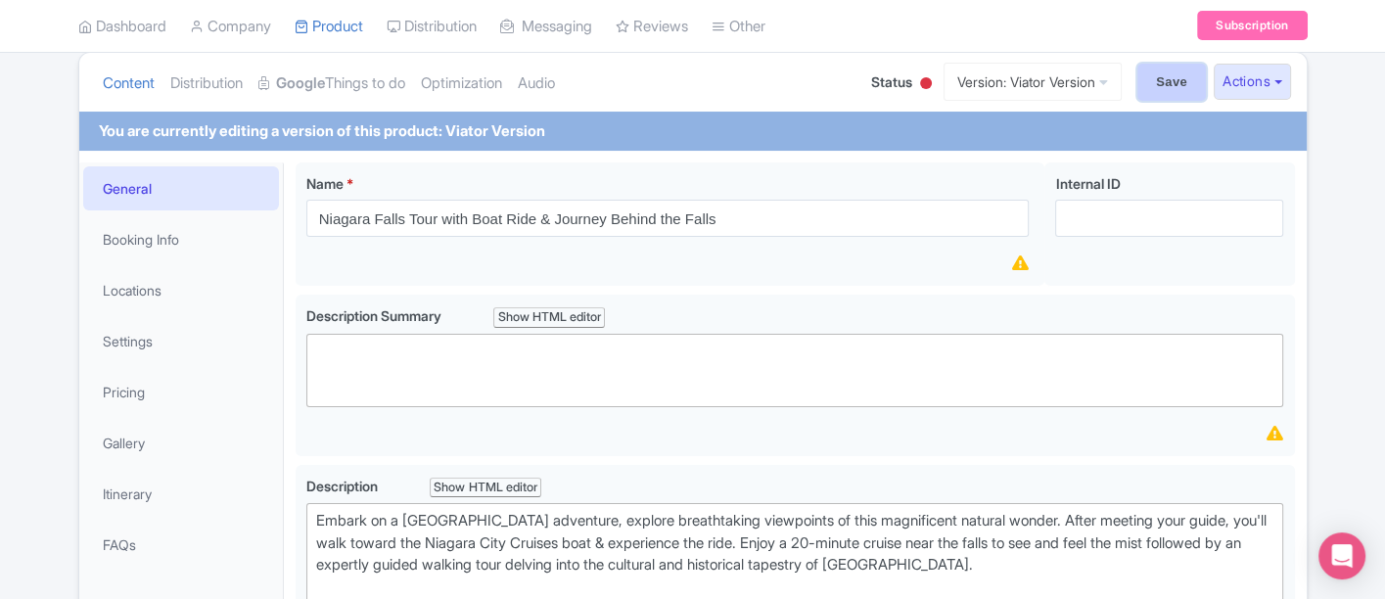
click at [1156, 75] on input "Save" at bounding box center [1172, 82] width 69 height 37
type input "Saving..."
